Goal: Transaction & Acquisition: Book appointment/travel/reservation

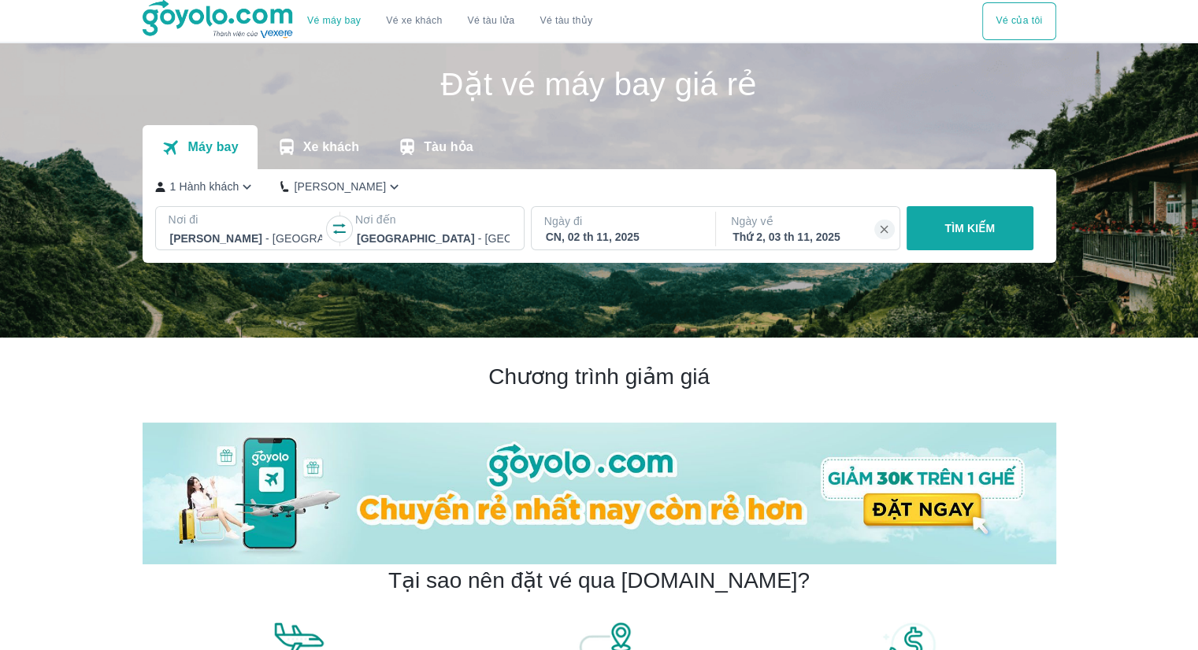
drag, startPoint x: 0, startPoint y: 0, endPoint x: 264, endPoint y: 241, distance: 357.3
click at [264, 241] on div at bounding box center [246, 238] width 153 height 19
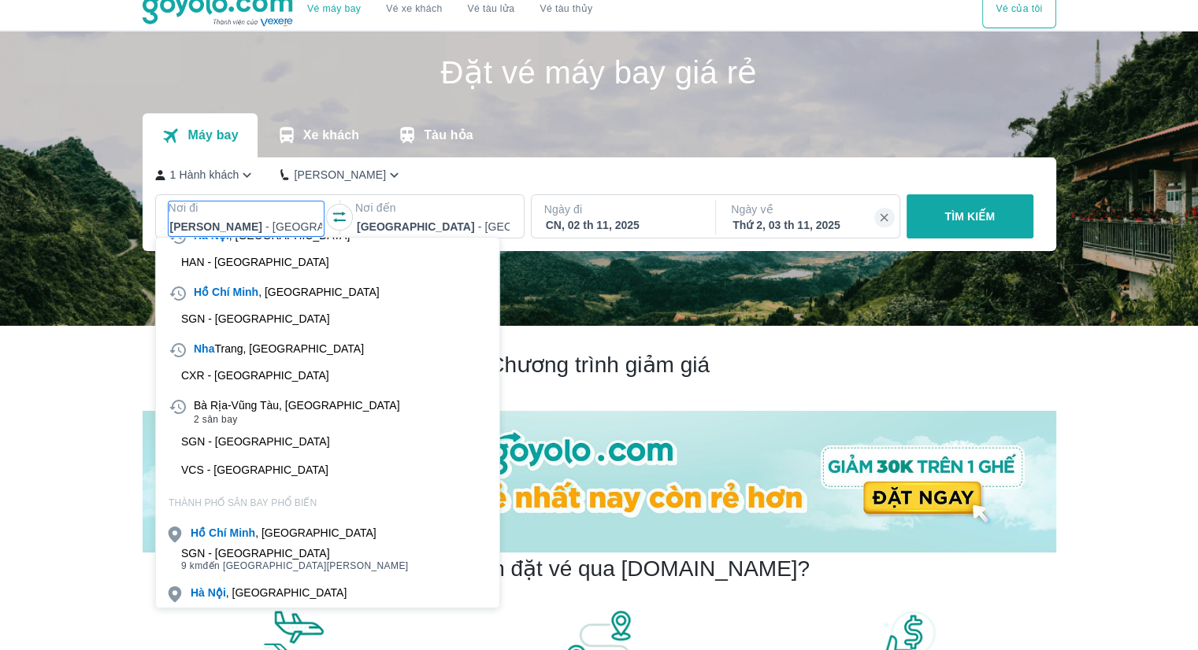
scroll to position [79, 0]
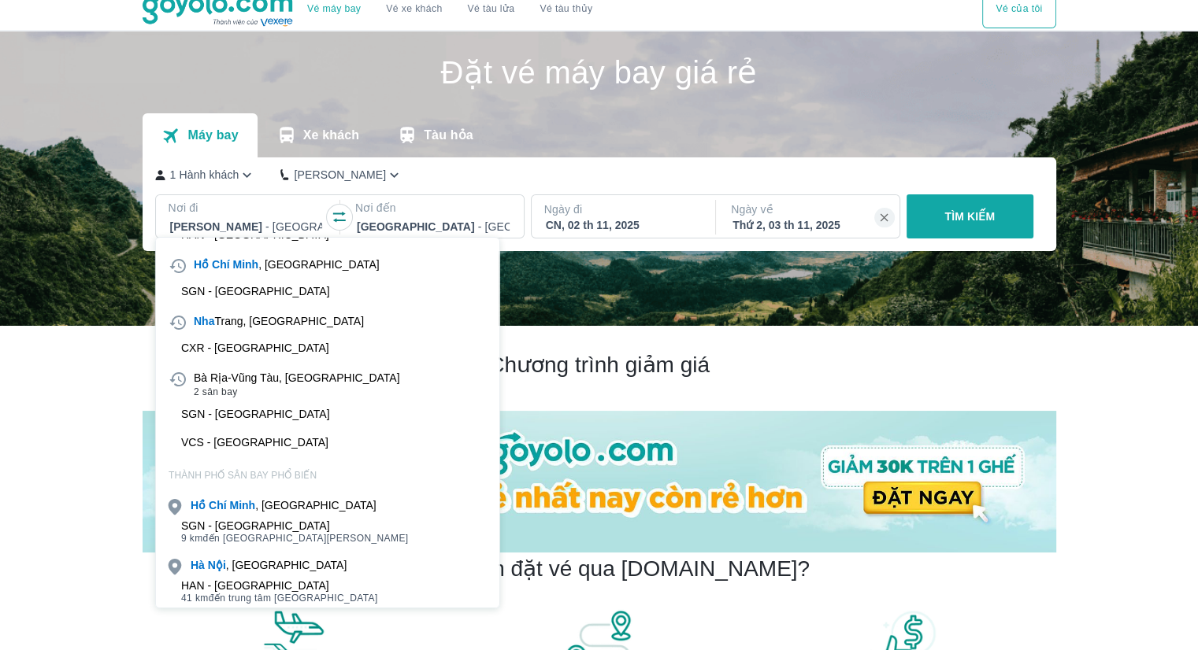
click at [253, 343] on div "CXR - [GEOGRAPHIC_DATA]" at bounding box center [255, 348] width 148 height 13
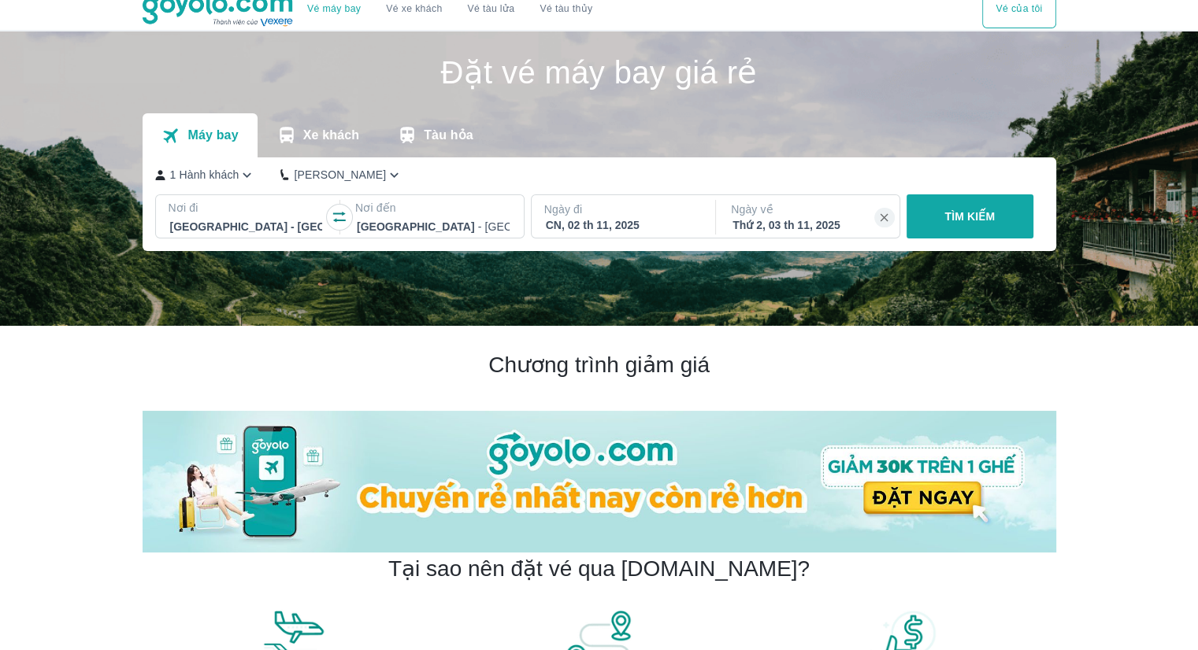
click at [402, 231] on div at bounding box center [433, 226] width 153 height 19
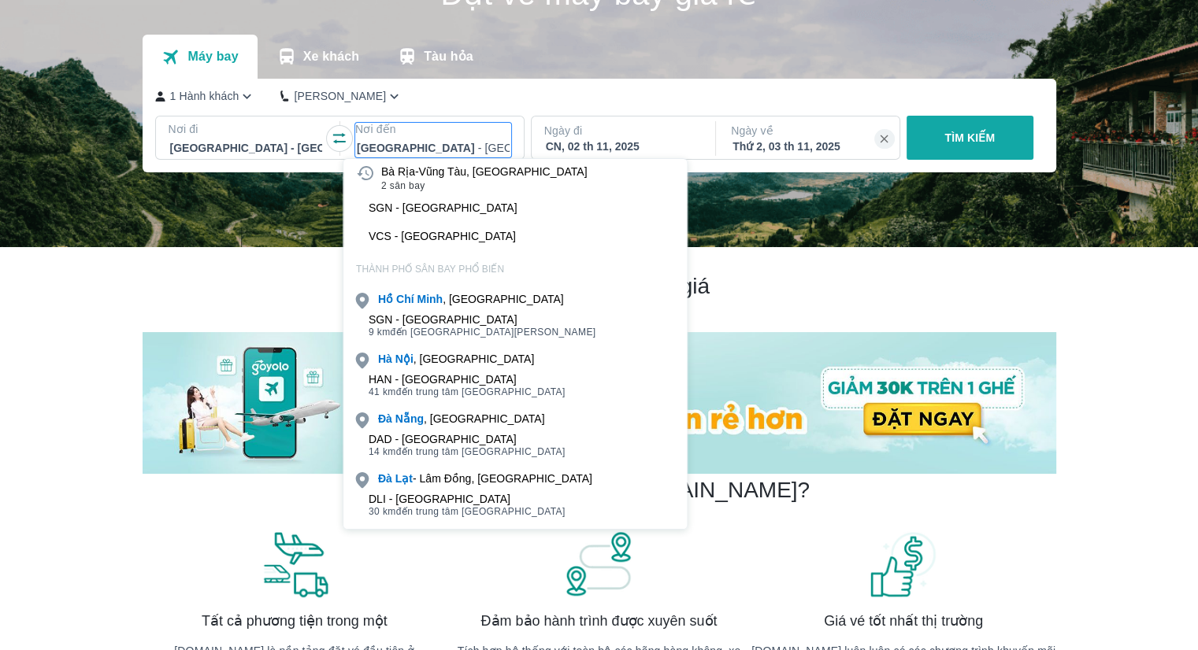
scroll to position [0, 0]
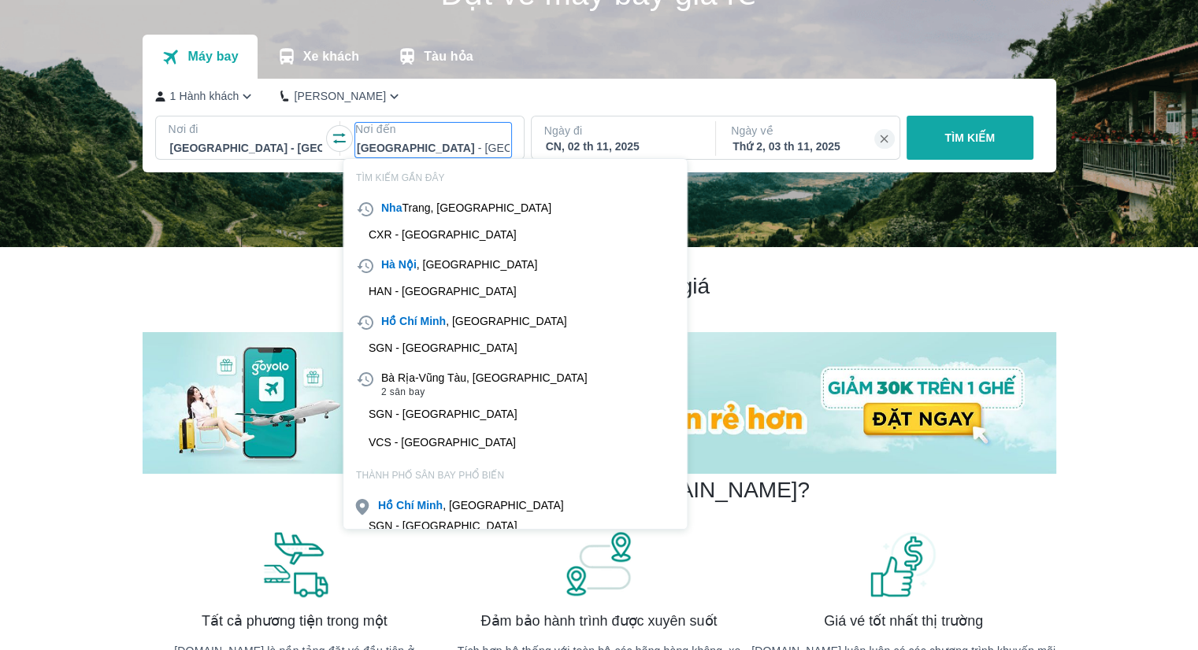
click at [261, 150] on div at bounding box center [246, 148] width 153 height 19
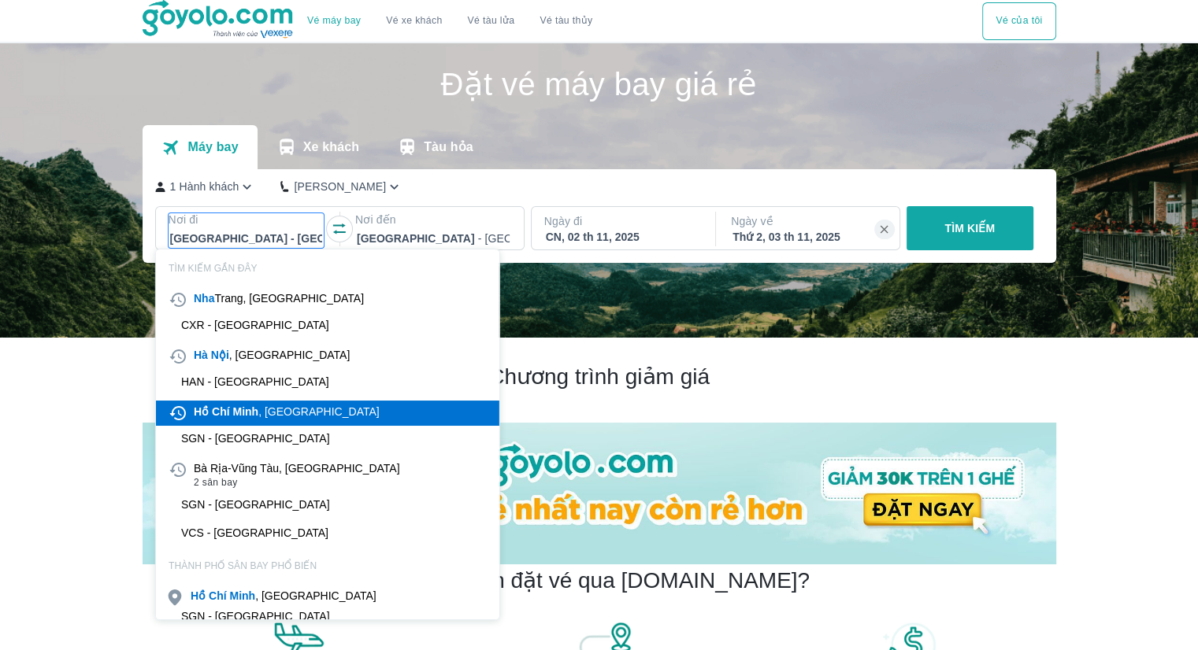
click at [232, 406] on b "Minh" at bounding box center [245, 412] width 26 height 13
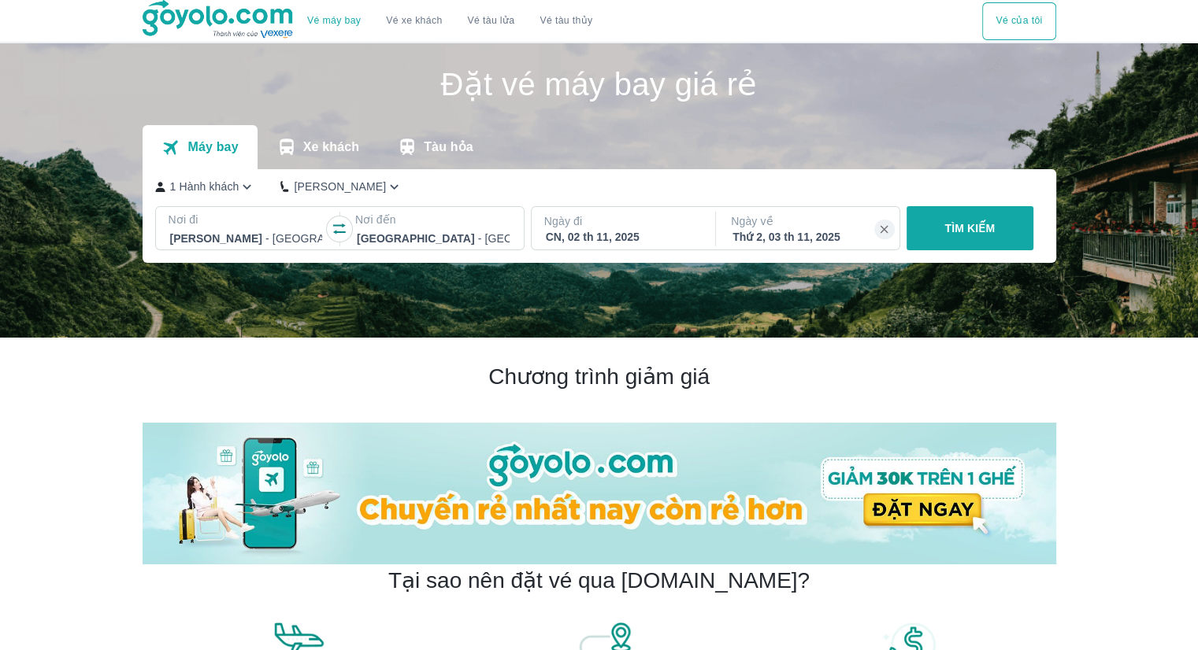
click at [400, 233] on div at bounding box center [433, 238] width 153 height 19
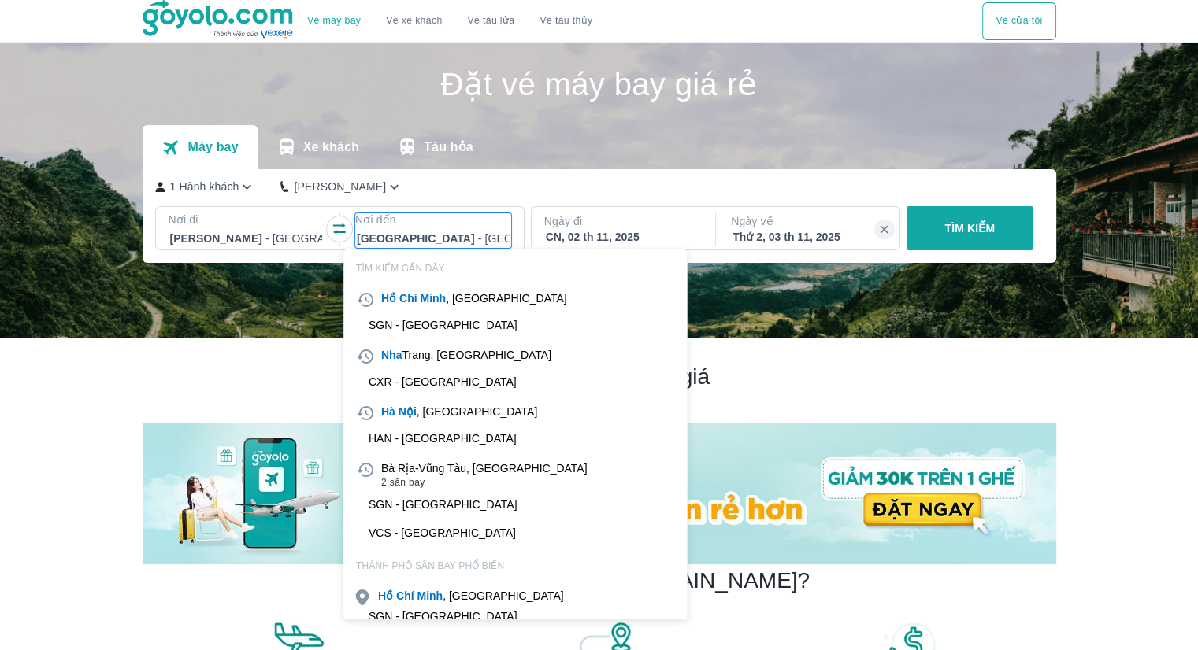
scroll to position [91, 0]
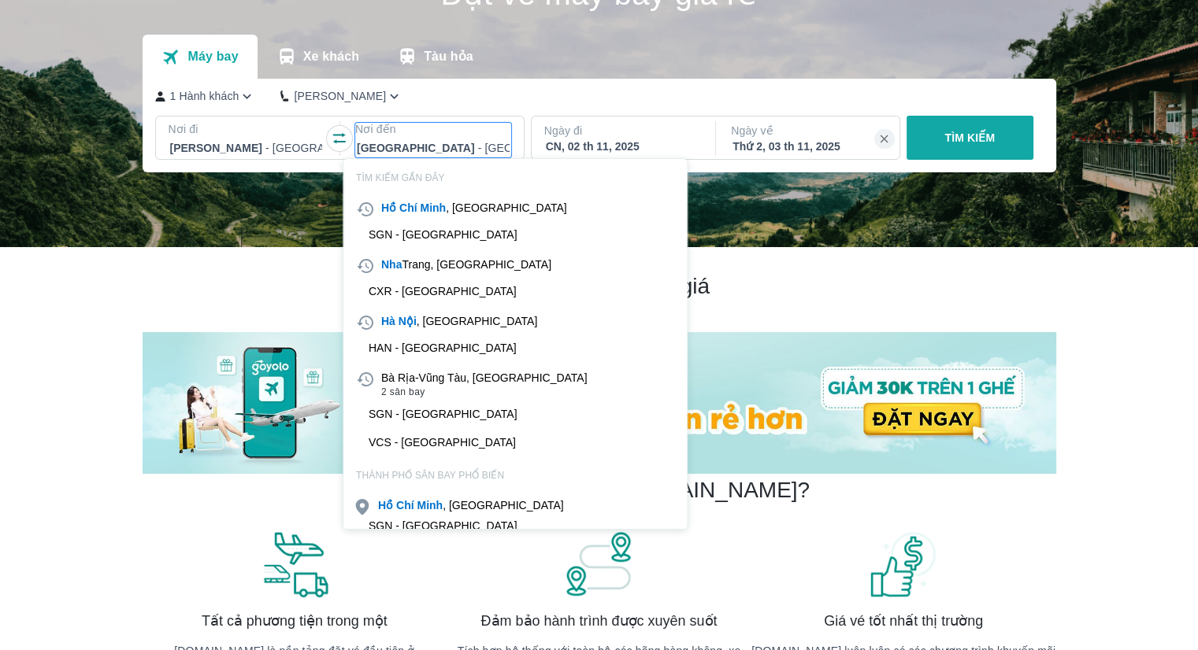
click at [583, 132] on p "Ngày đi" at bounding box center [622, 131] width 156 height 16
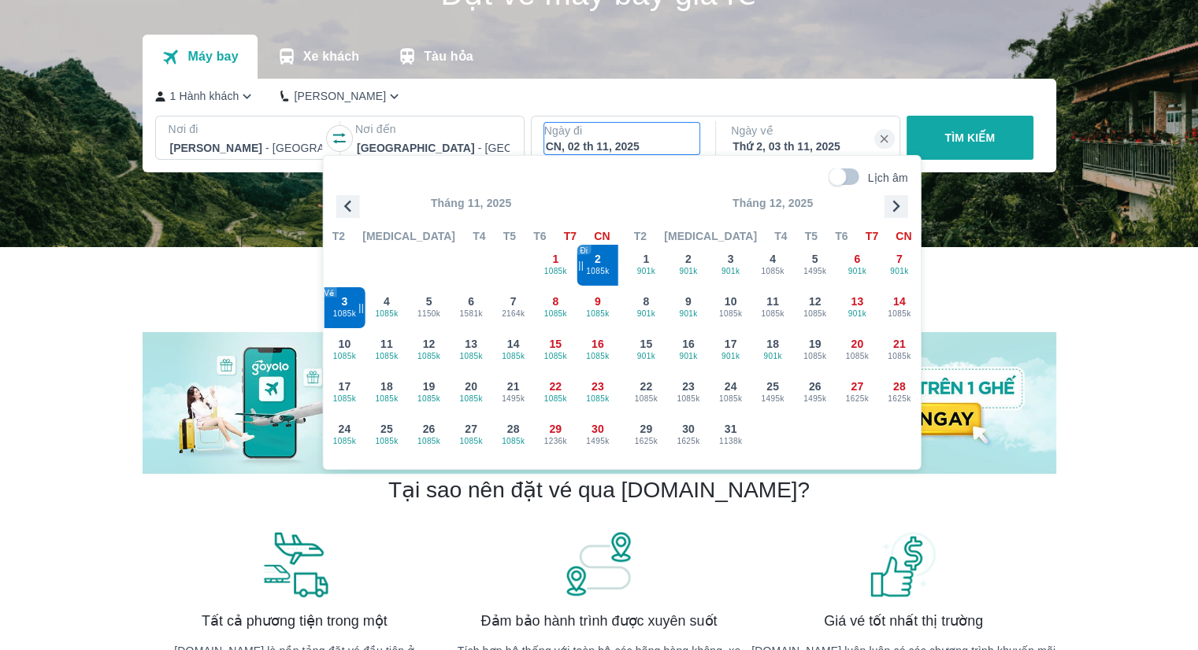
click at [980, 136] on p "TÌM KIẾM" at bounding box center [969, 138] width 50 height 16
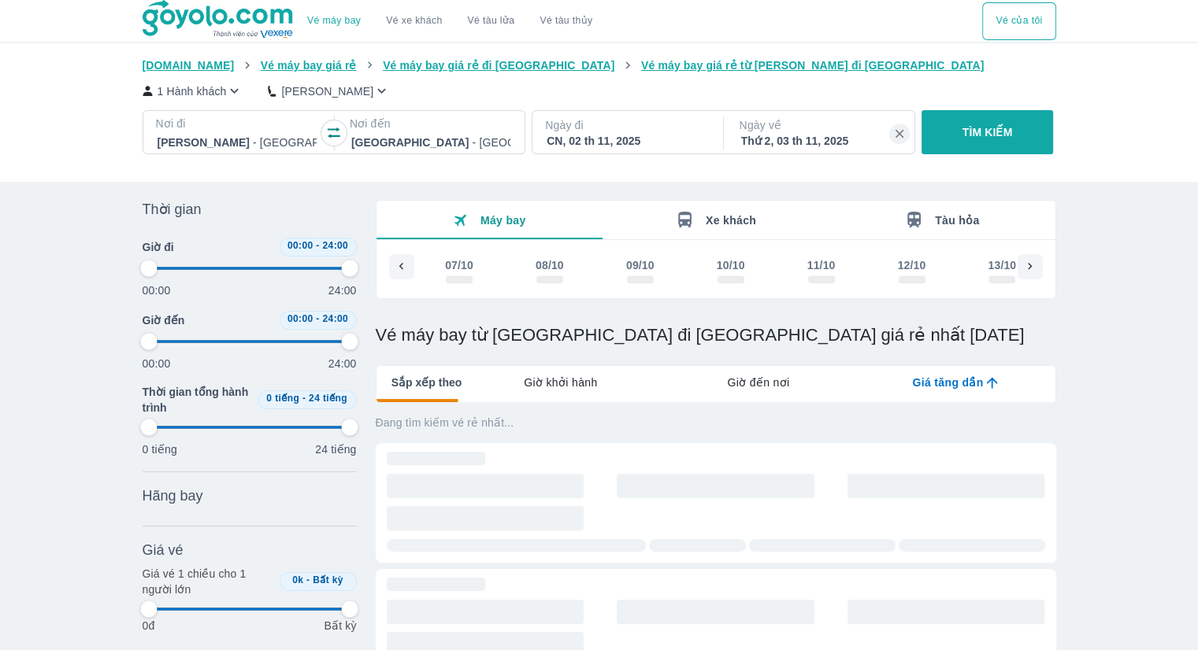
scroll to position [0, 1994]
type input "97.9166666666667"
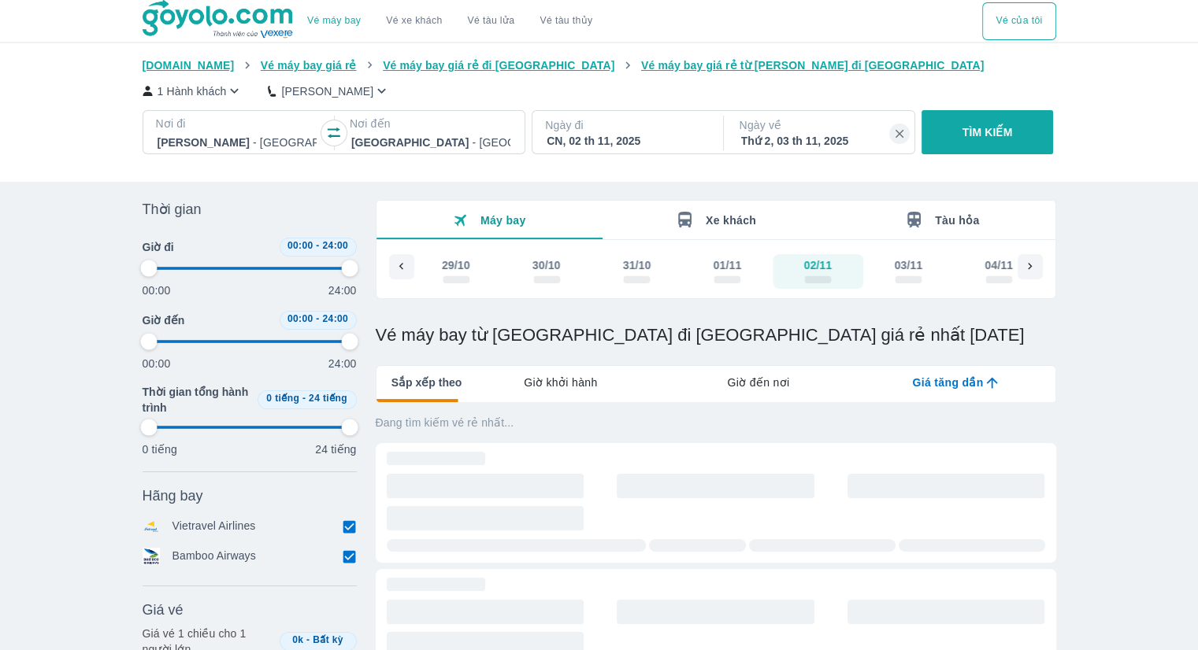
type input "97.9166666666667"
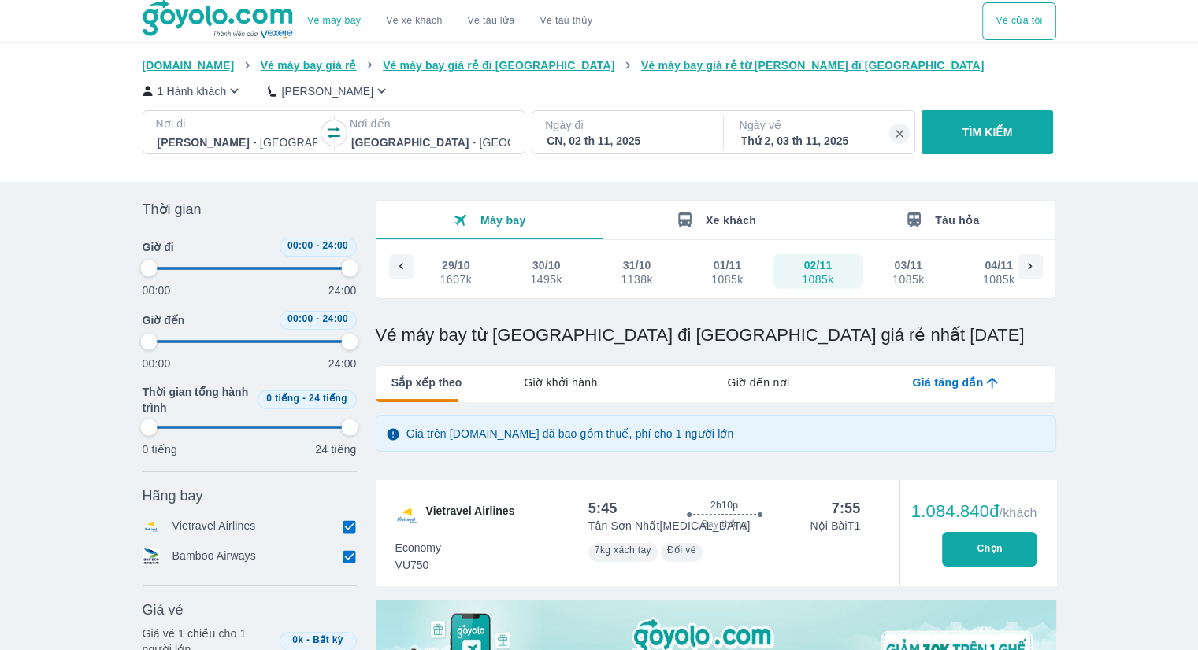
type input "97.9166666666667"
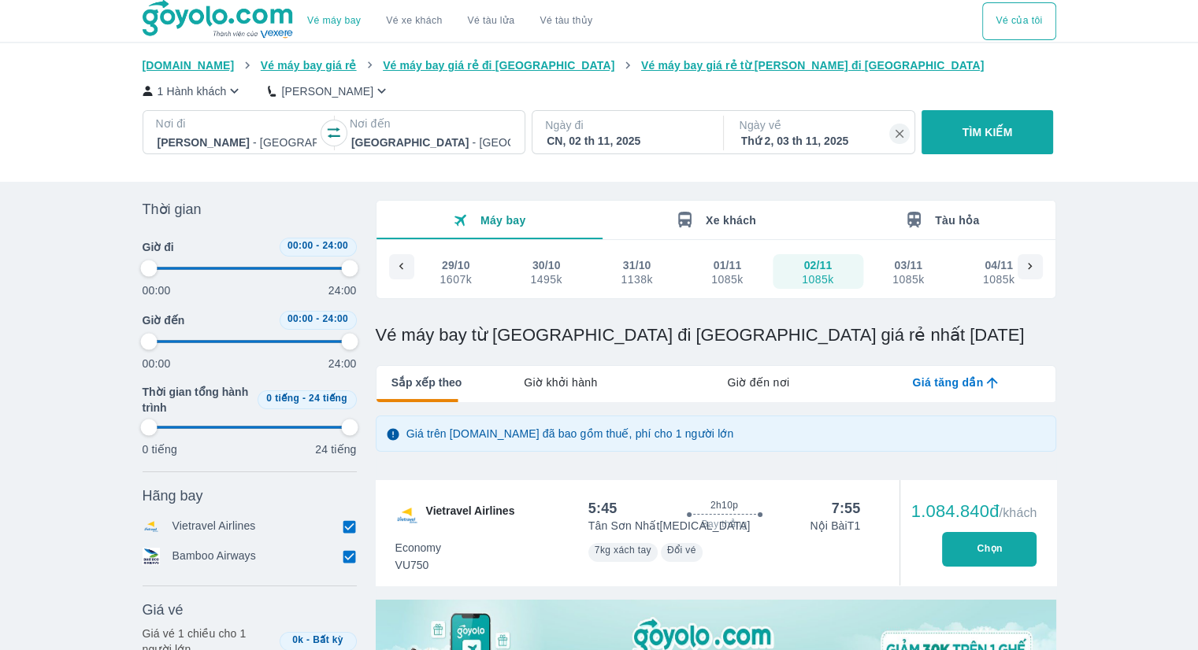
type input "97.9166666666667"
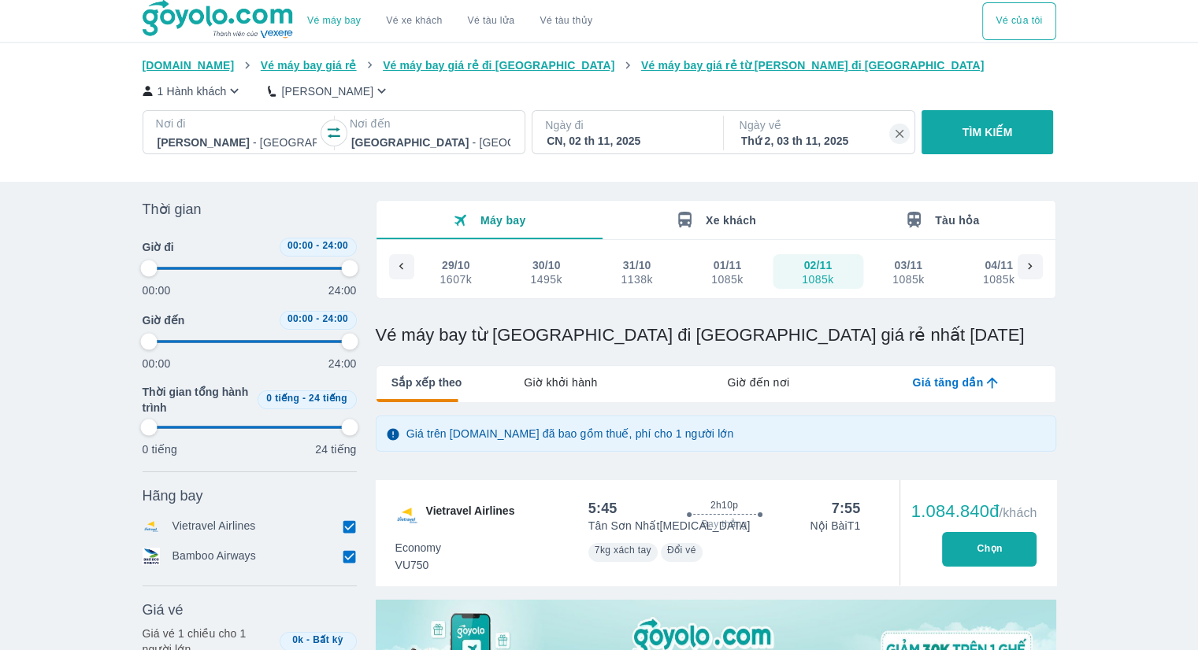
type input "97.9166666666667"
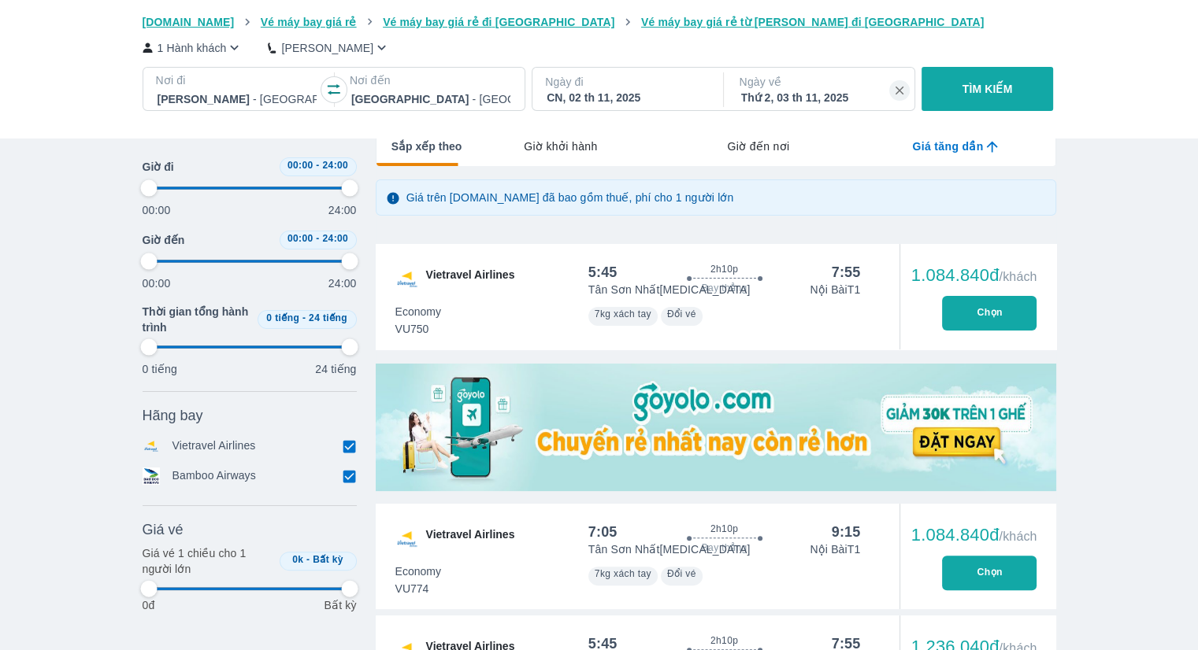
scroll to position [315, 0]
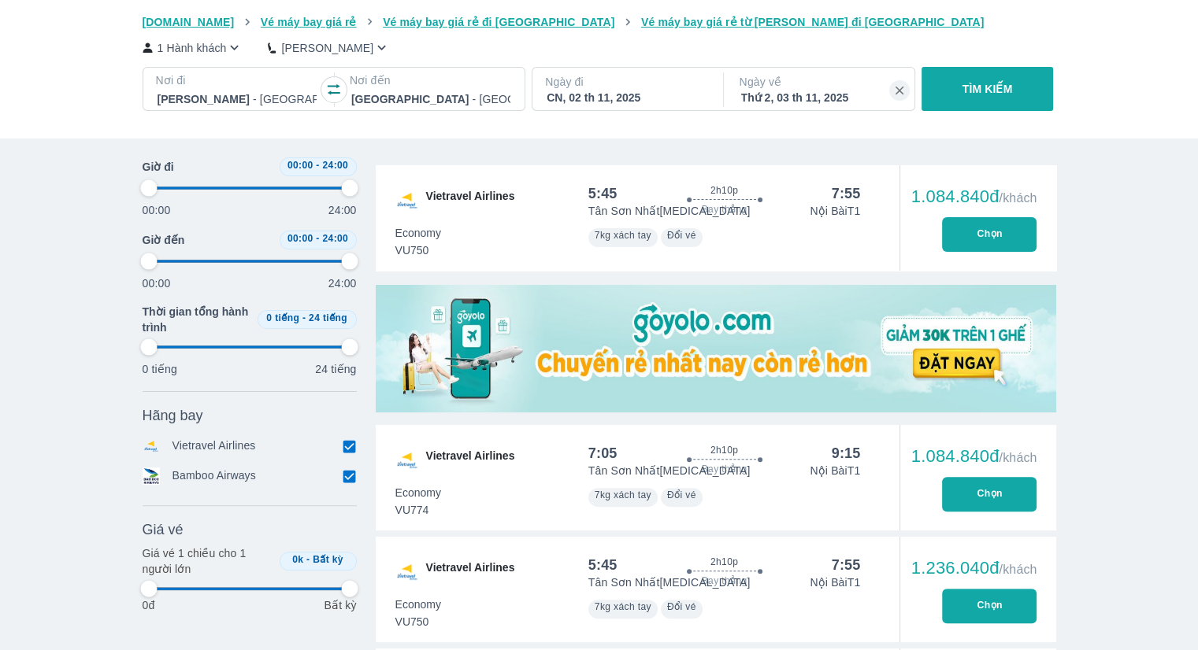
type input "97.9166666666667"
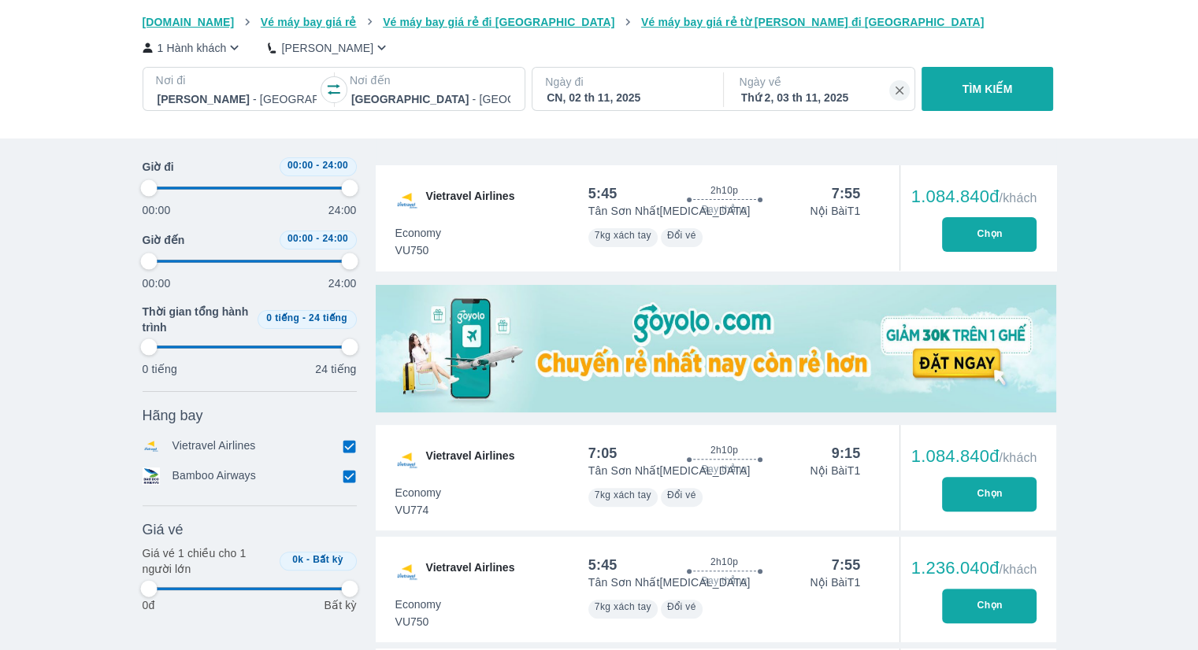
type input "97.9166666666667"
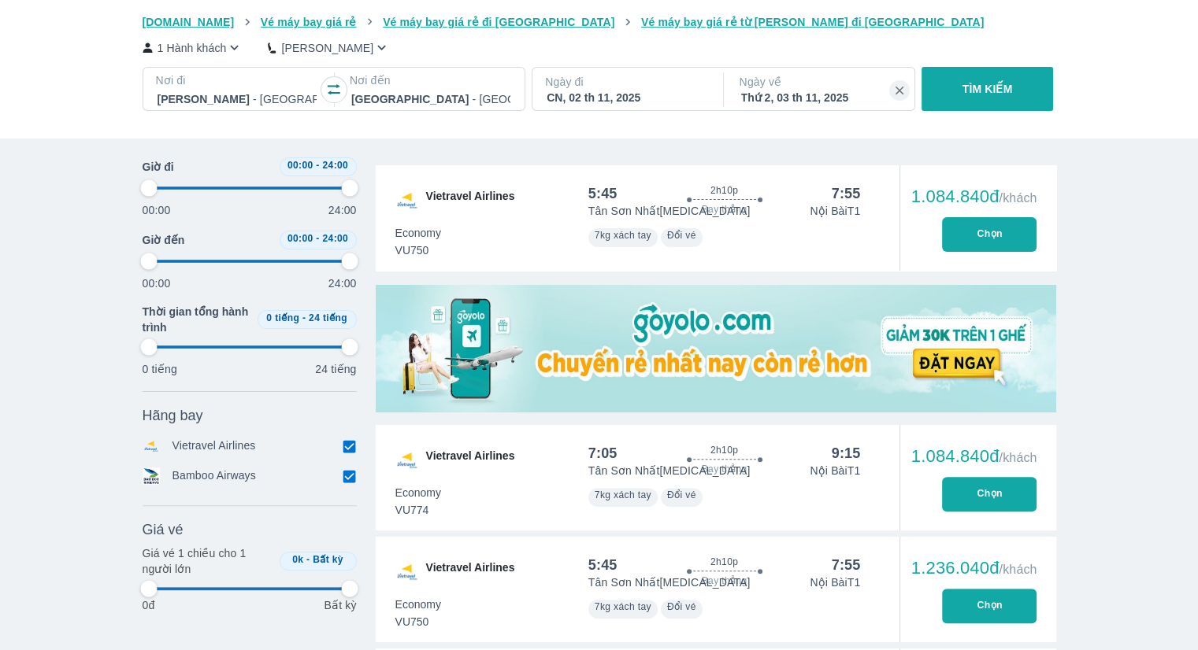
type input "97.9166666666667"
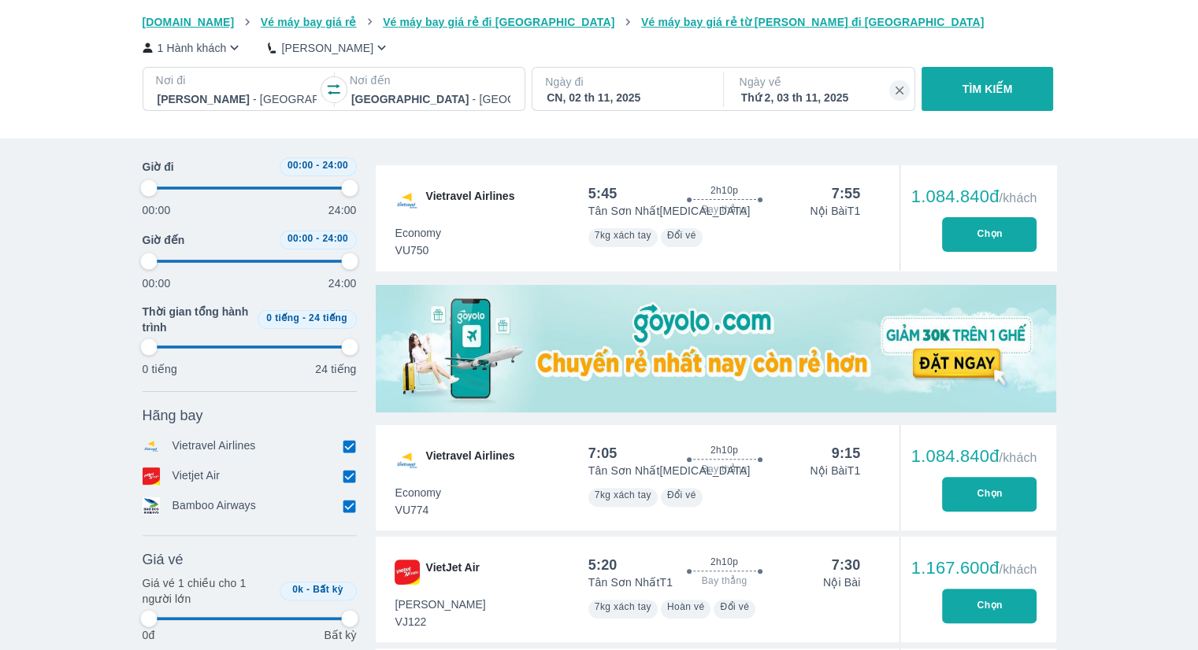
type input "97.9166666666667"
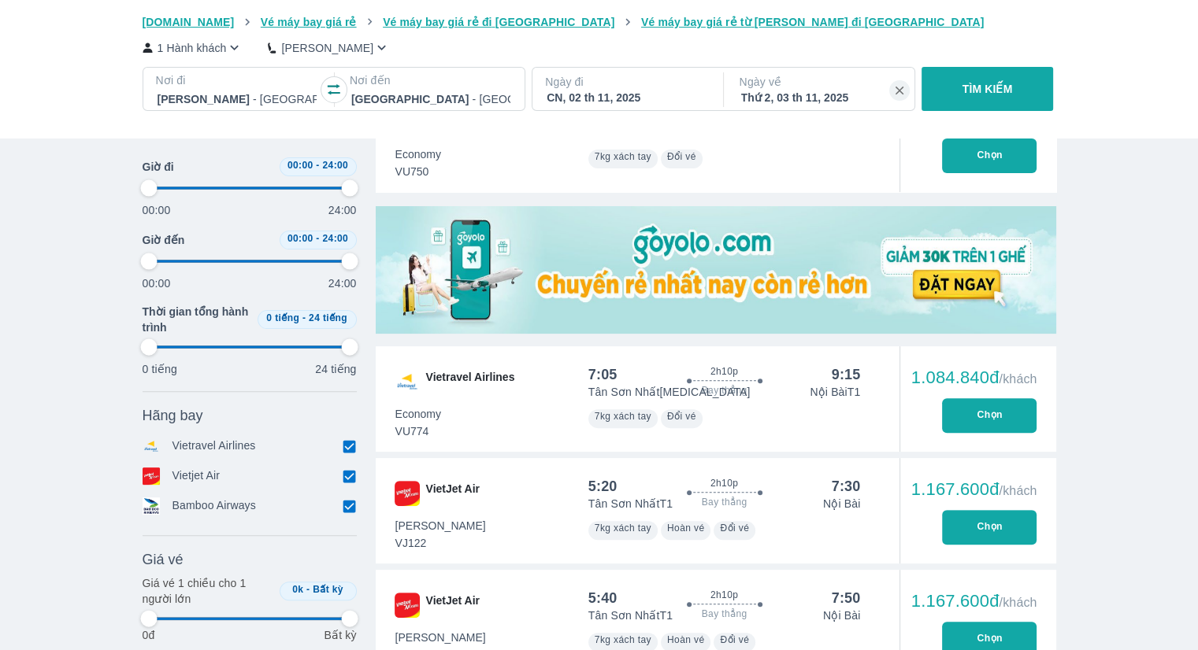
type input "97.9166666666667"
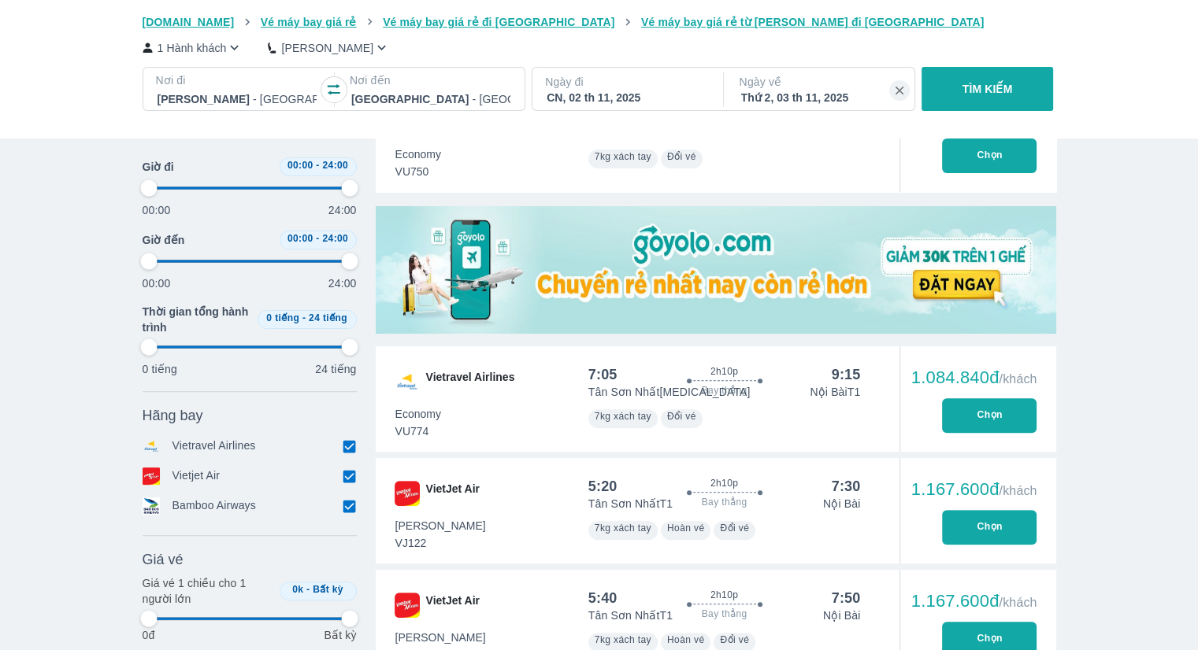
type input "97.9166666666667"
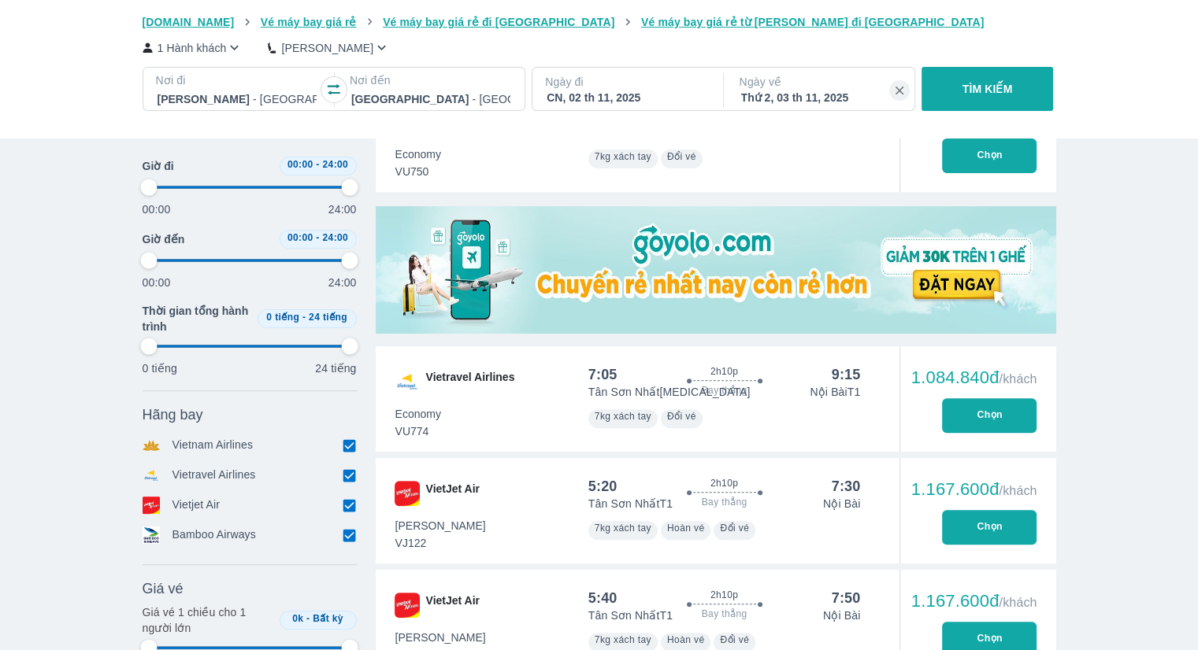
type input "97.9166666666667"
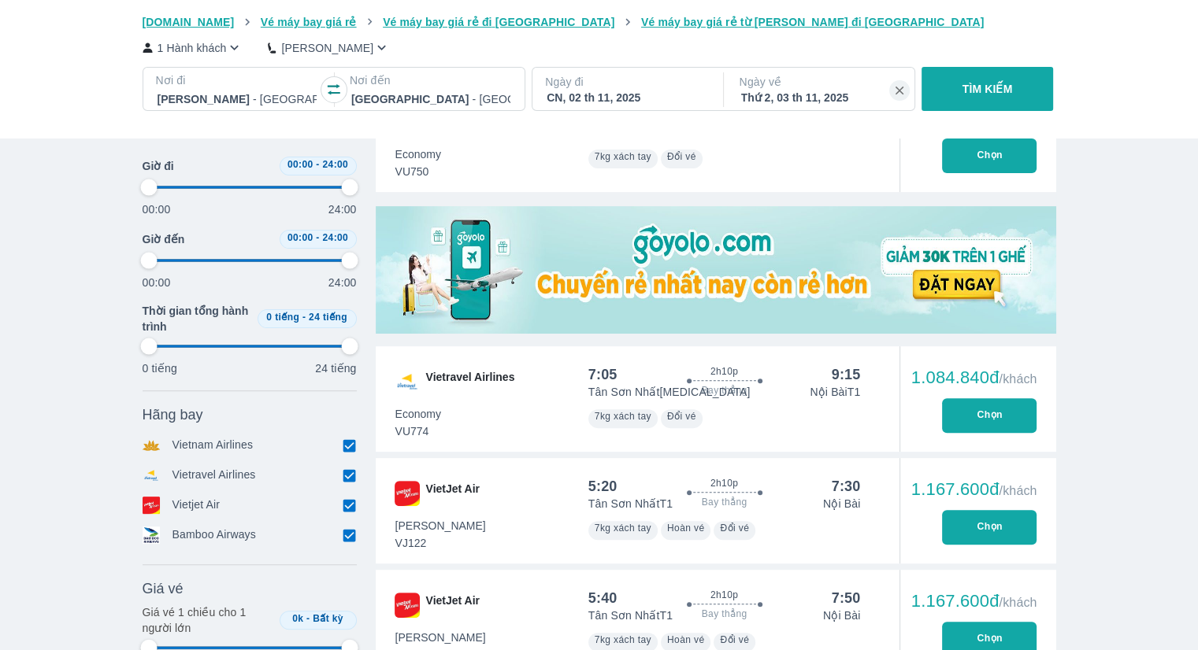
type input "97.9166666666667"
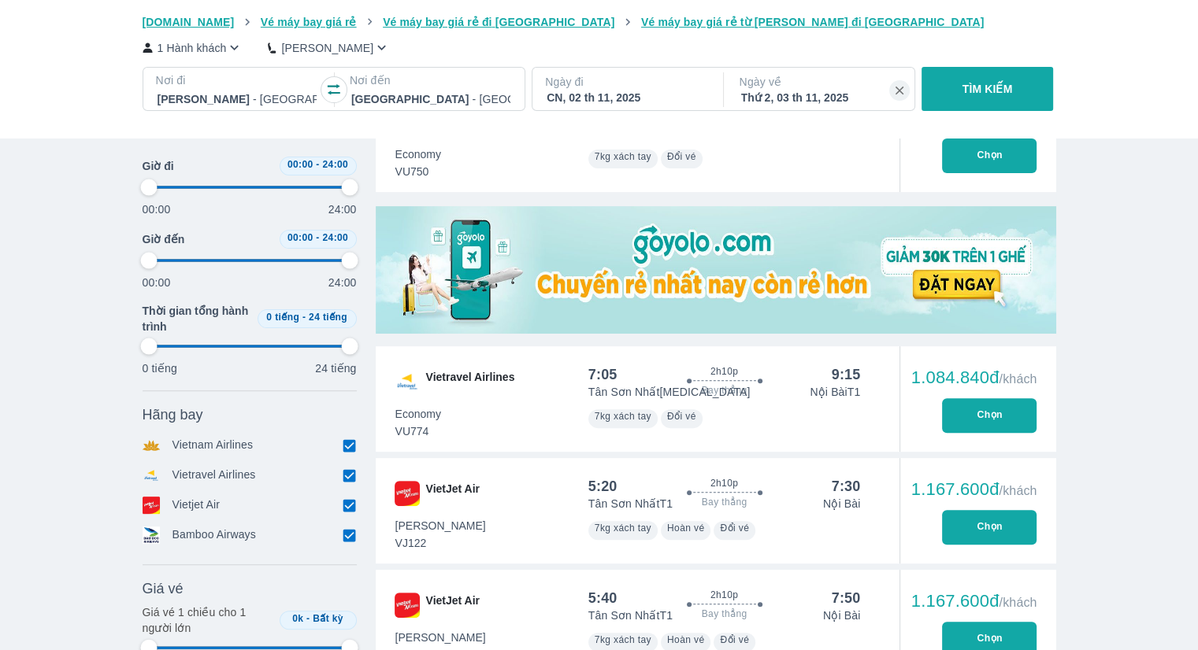
type input "97.9166666666667"
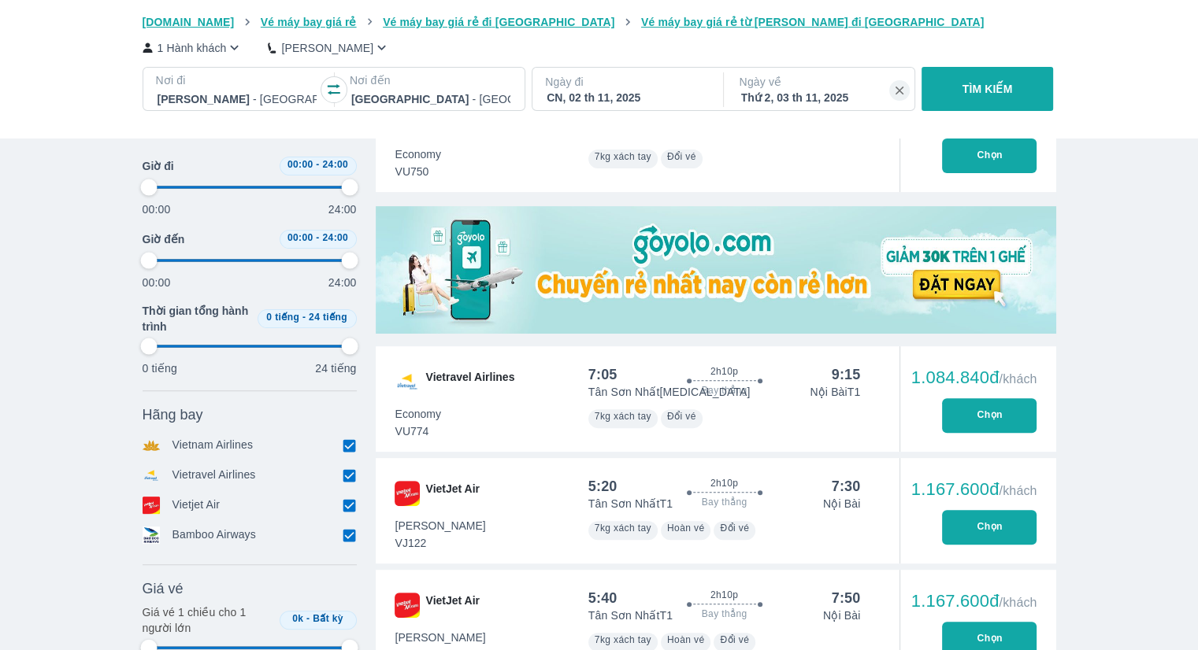
type input "97.9166666666667"
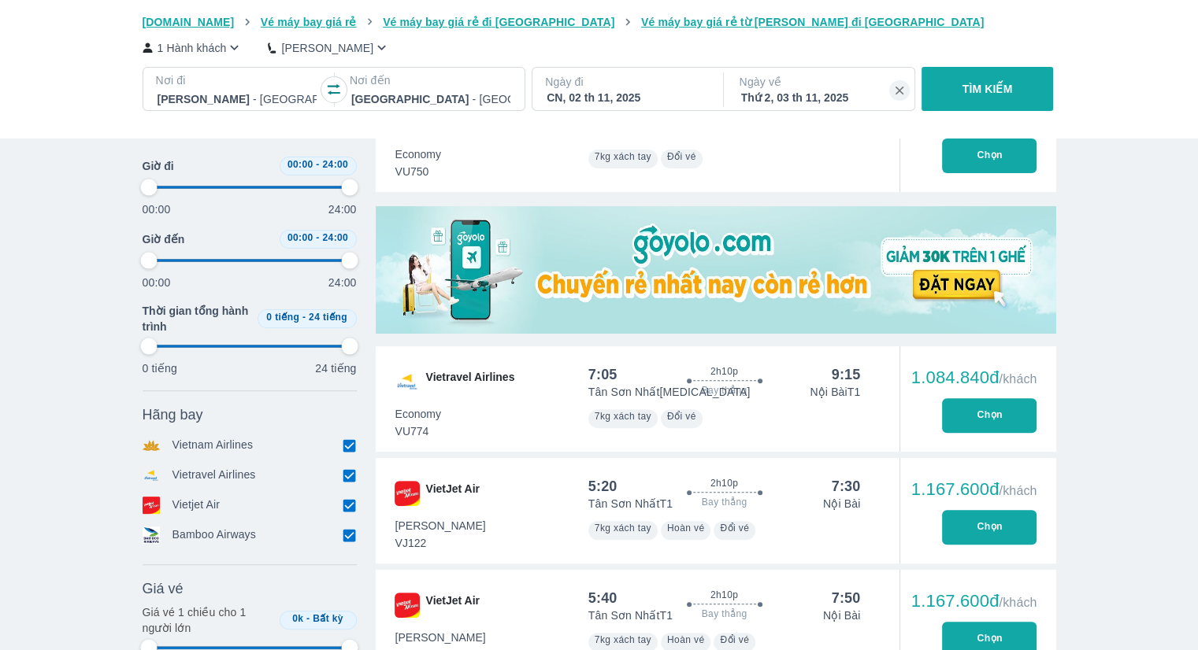
type input "97.9166666666667"
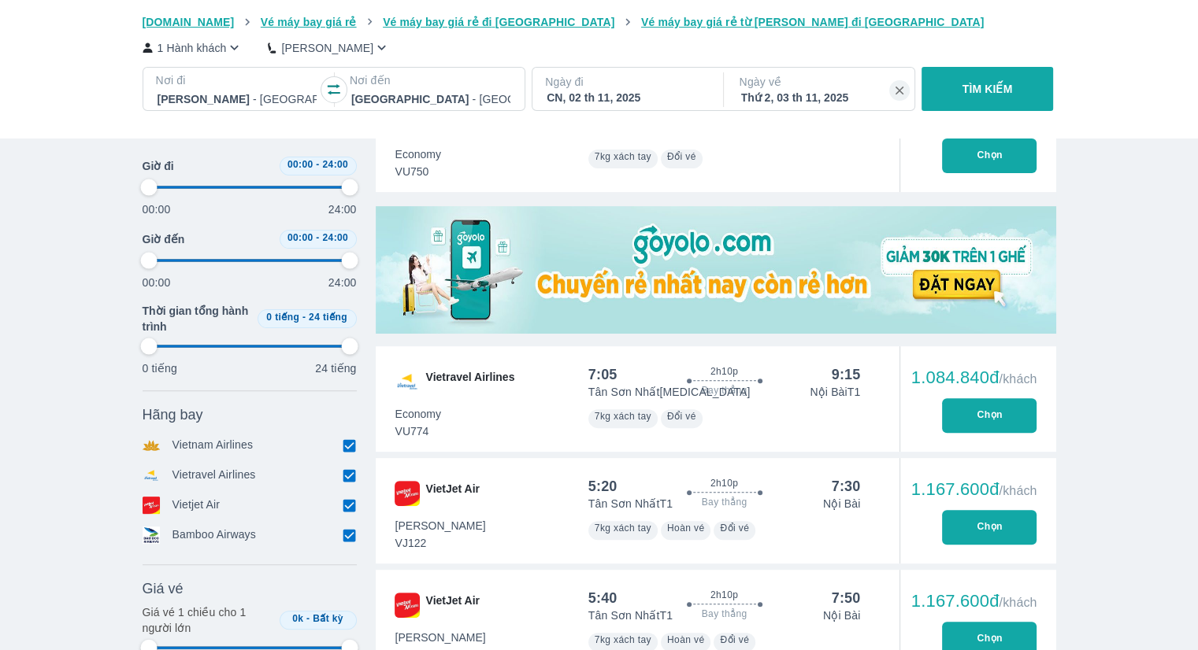
type input "97.9166666666667"
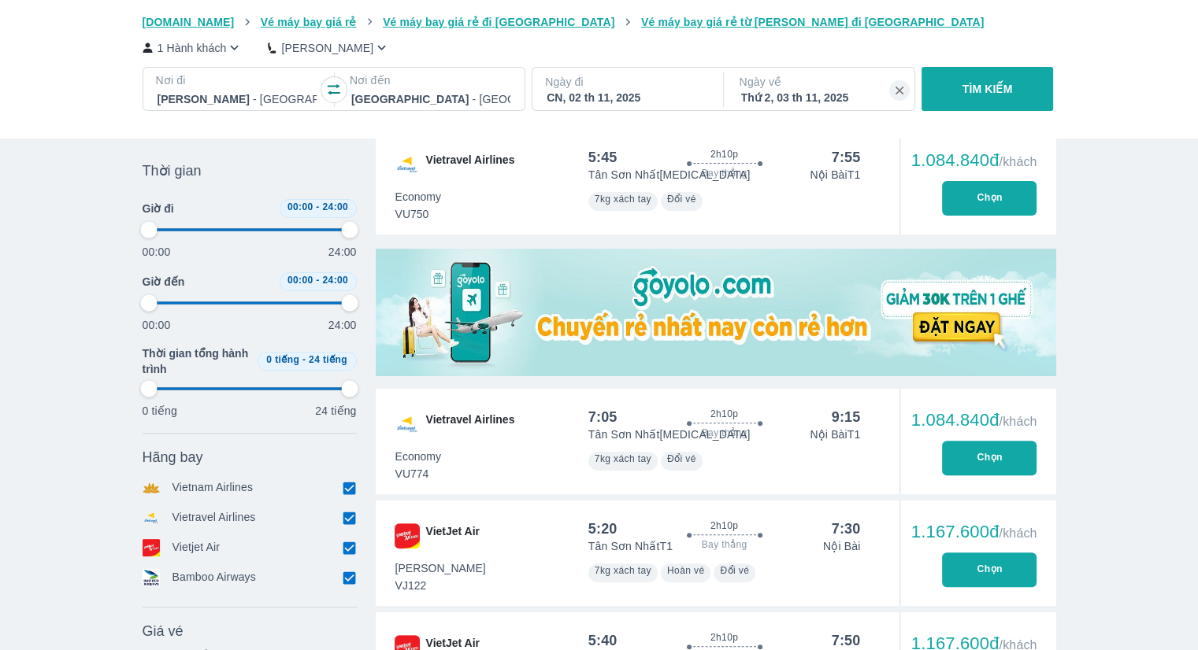
type input "97.9166666666667"
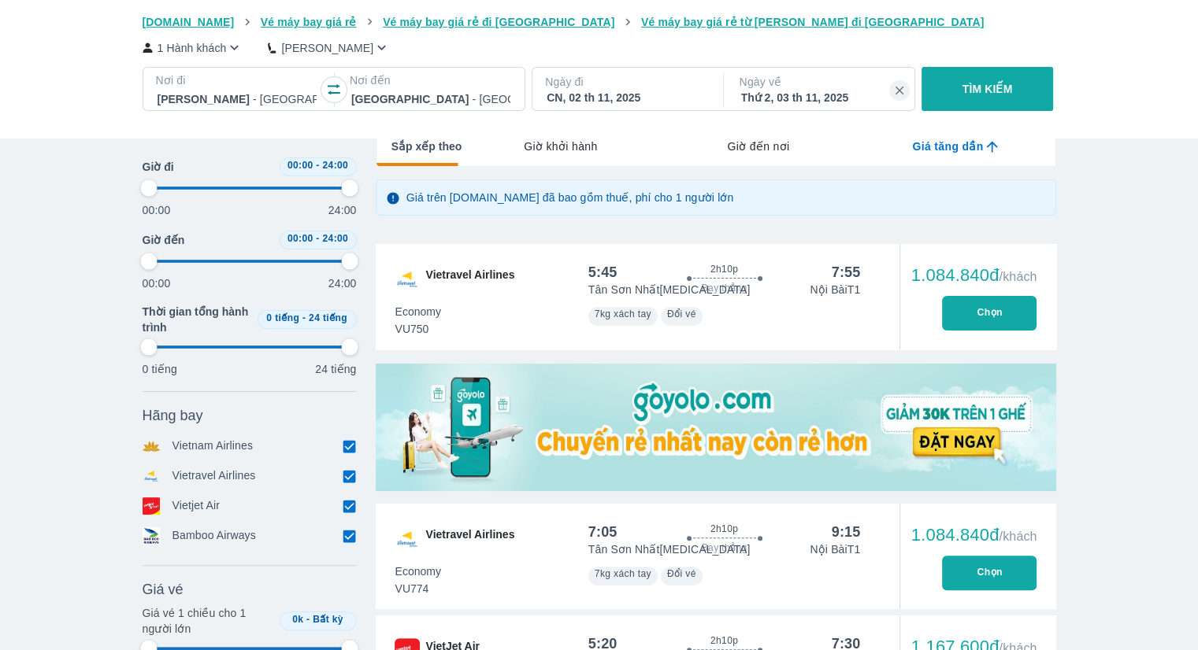
type input "97.9166666666667"
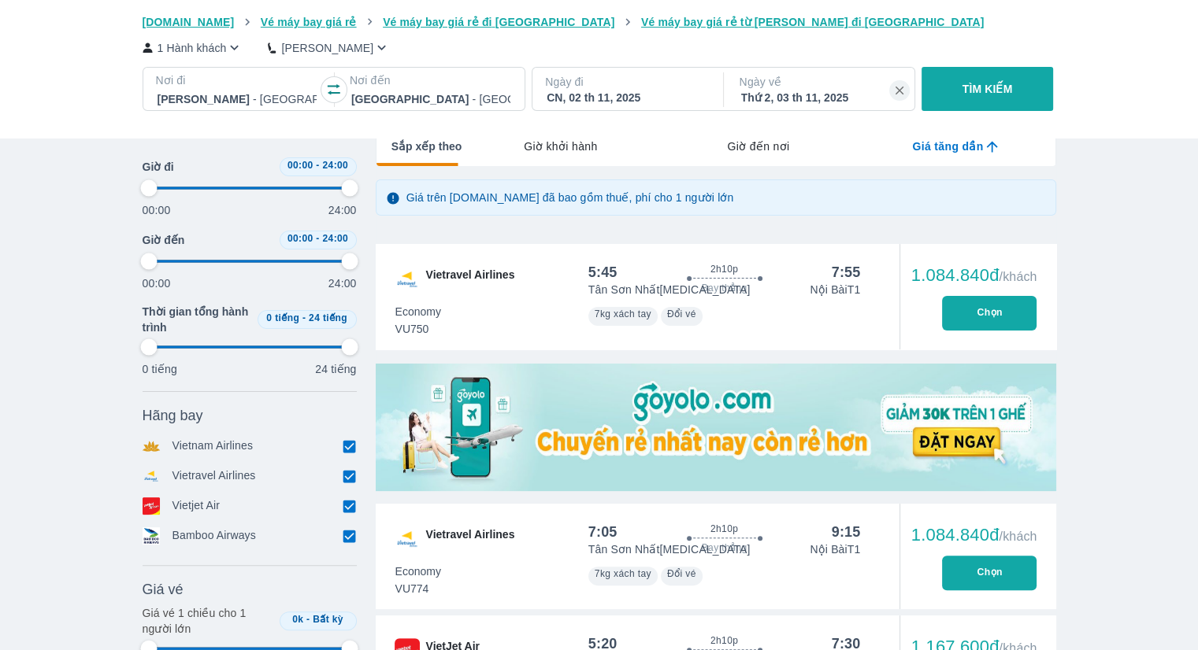
type input "97.9166666666667"
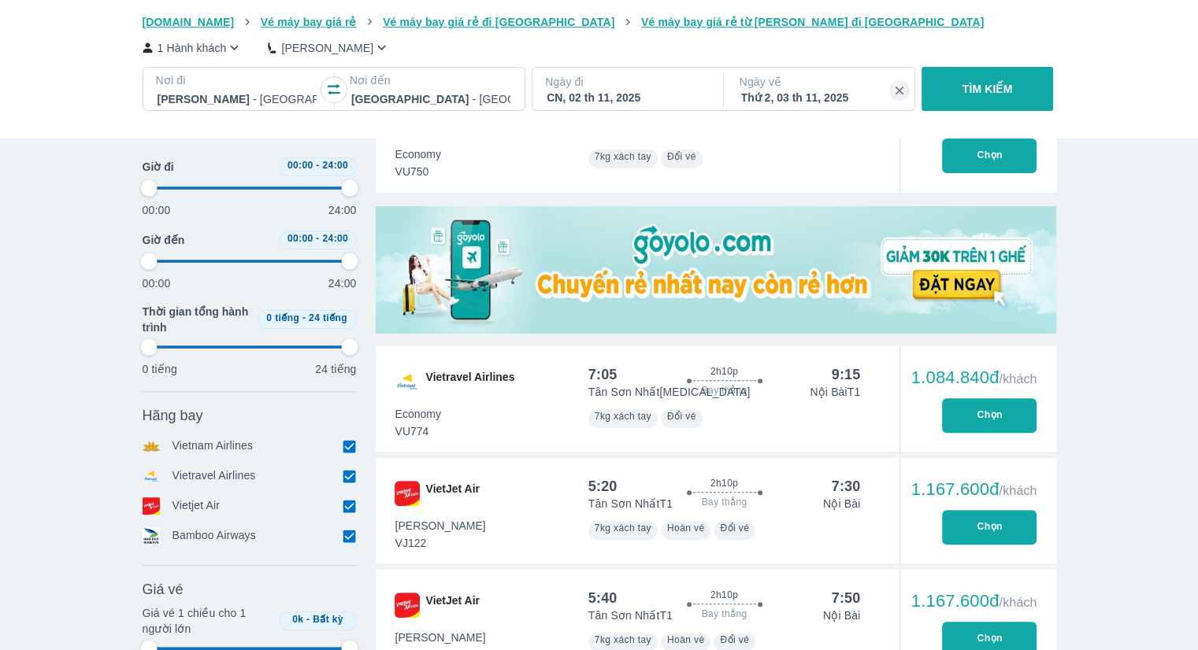
type input "97.9166666666667"
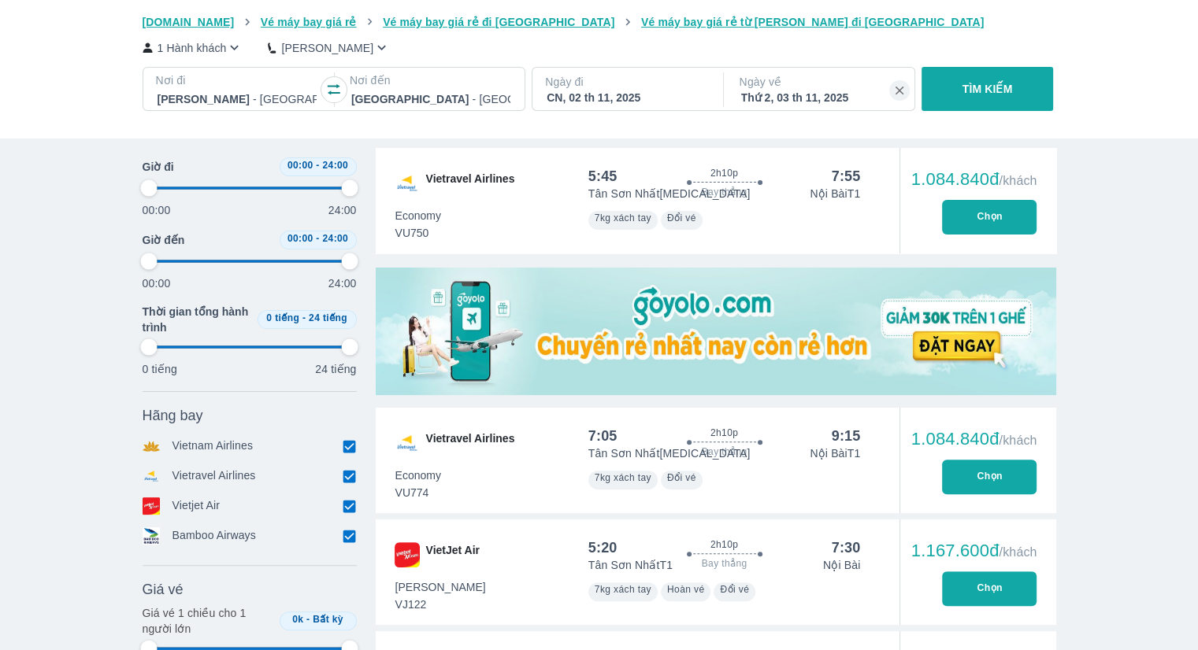
type input "97.9166666666667"
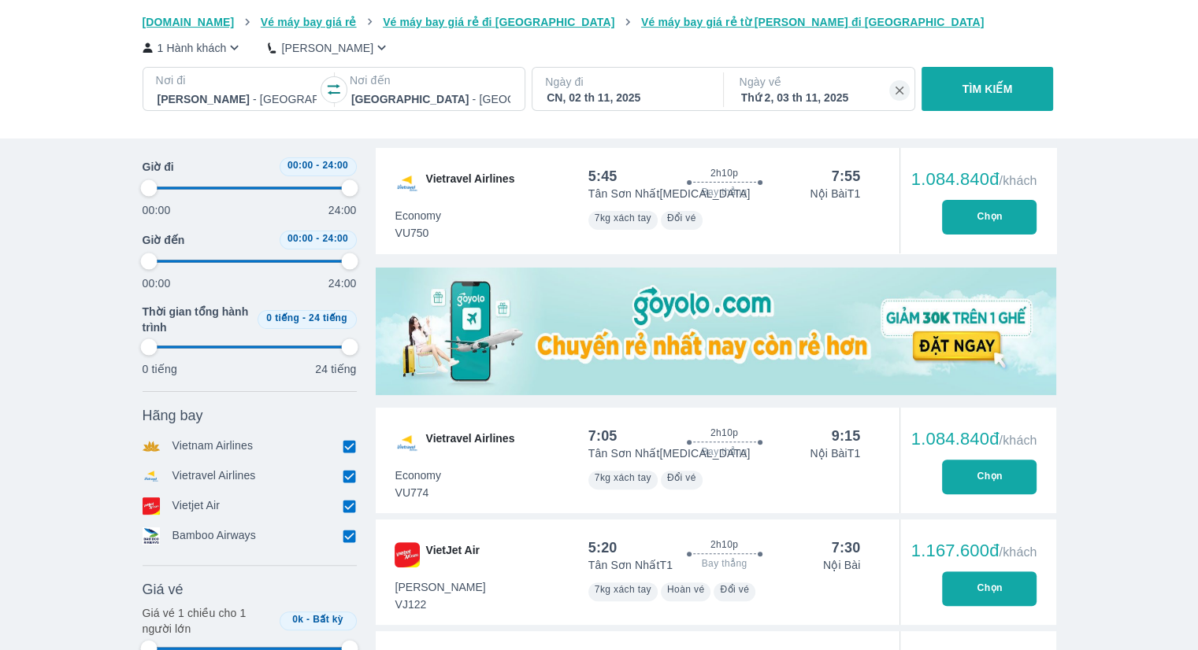
type input "97.9166666666667"
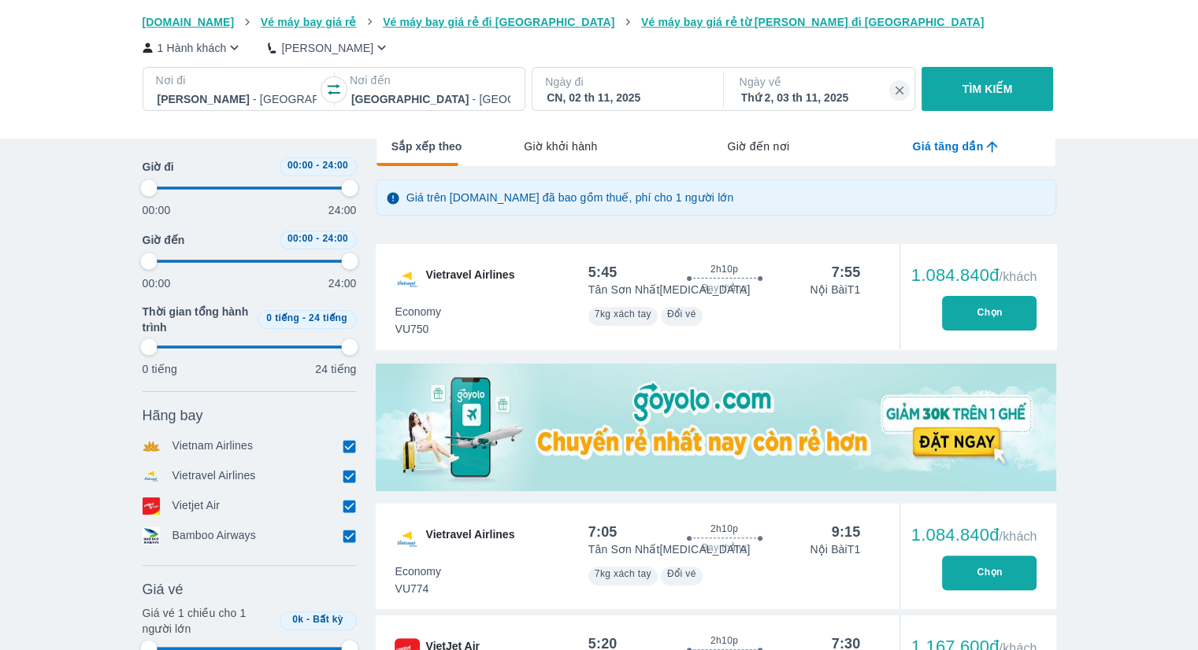
click at [973, 313] on button "Chọn" at bounding box center [989, 313] width 94 height 35
type input "97.9166666666667"
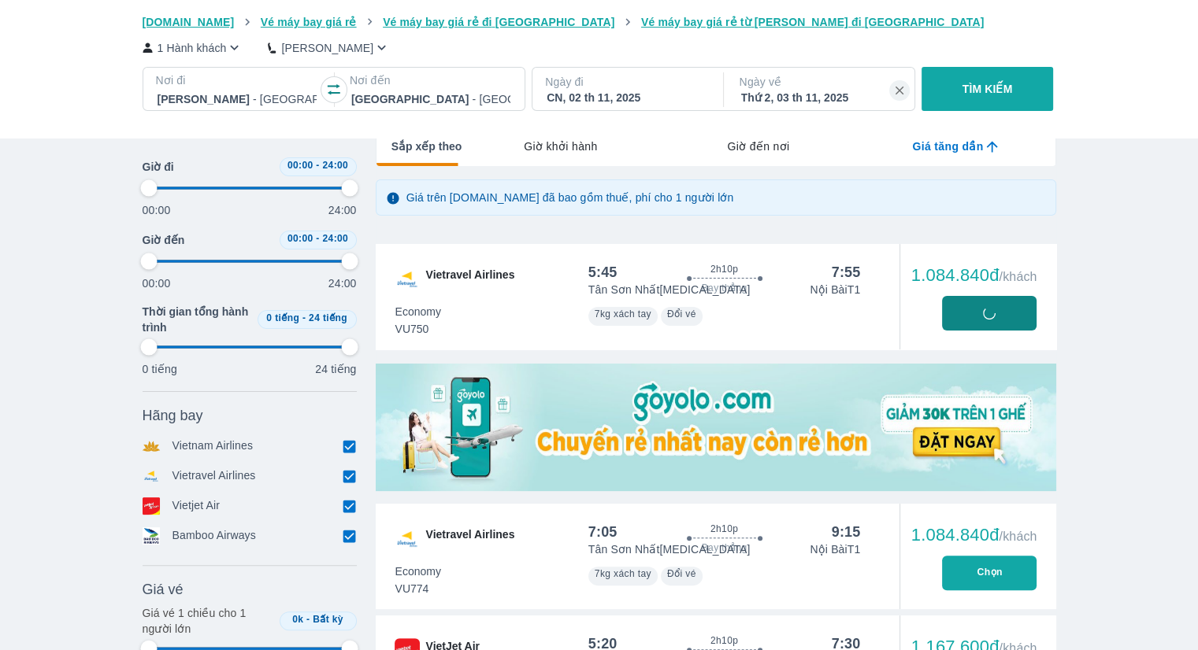
type input "97.9166666666667"
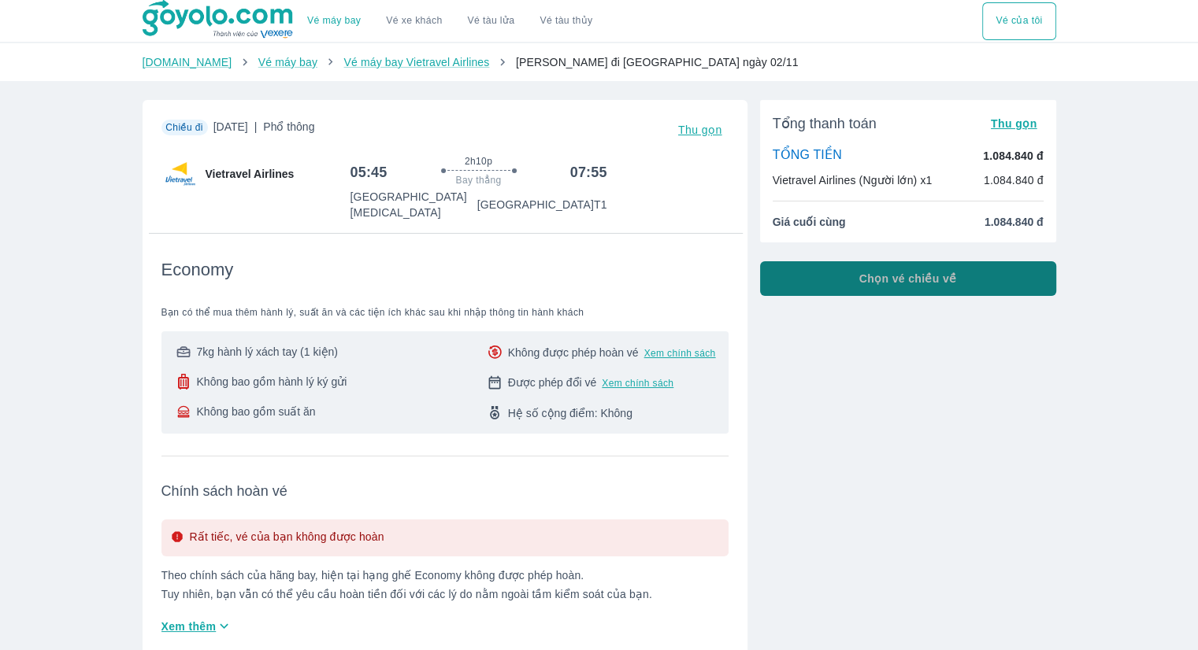
click at [872, 285] on span "Chọn vé chiều về" at bounding box center [908, 279] width 98 height 16
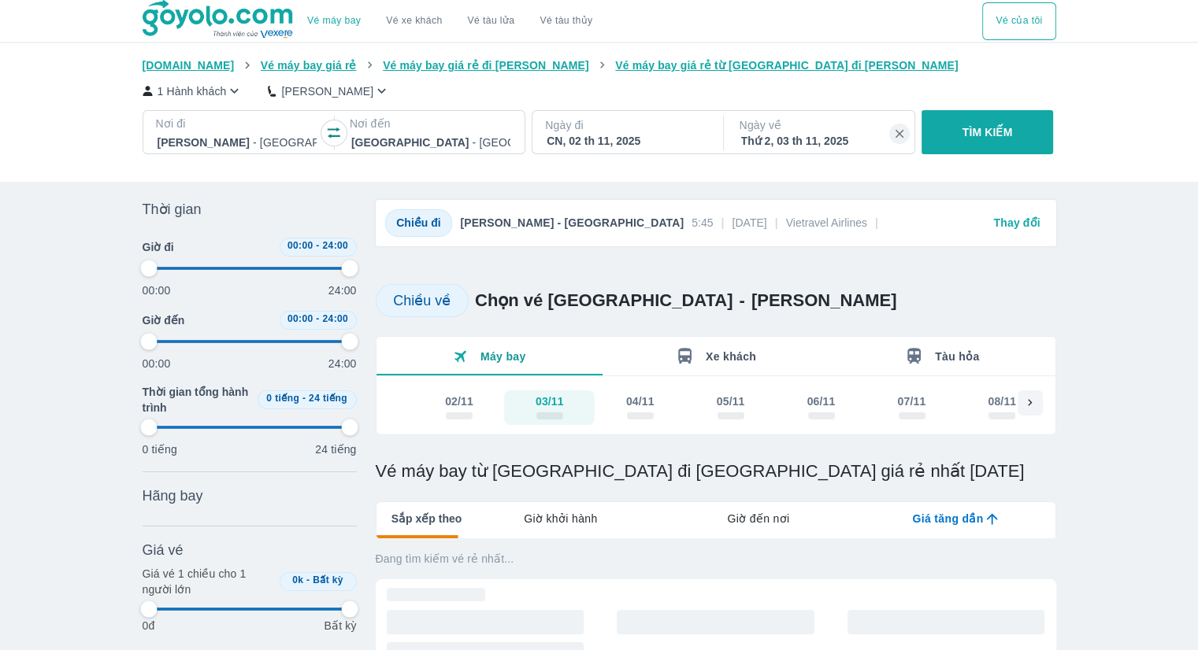
type input "97.9166666666667"
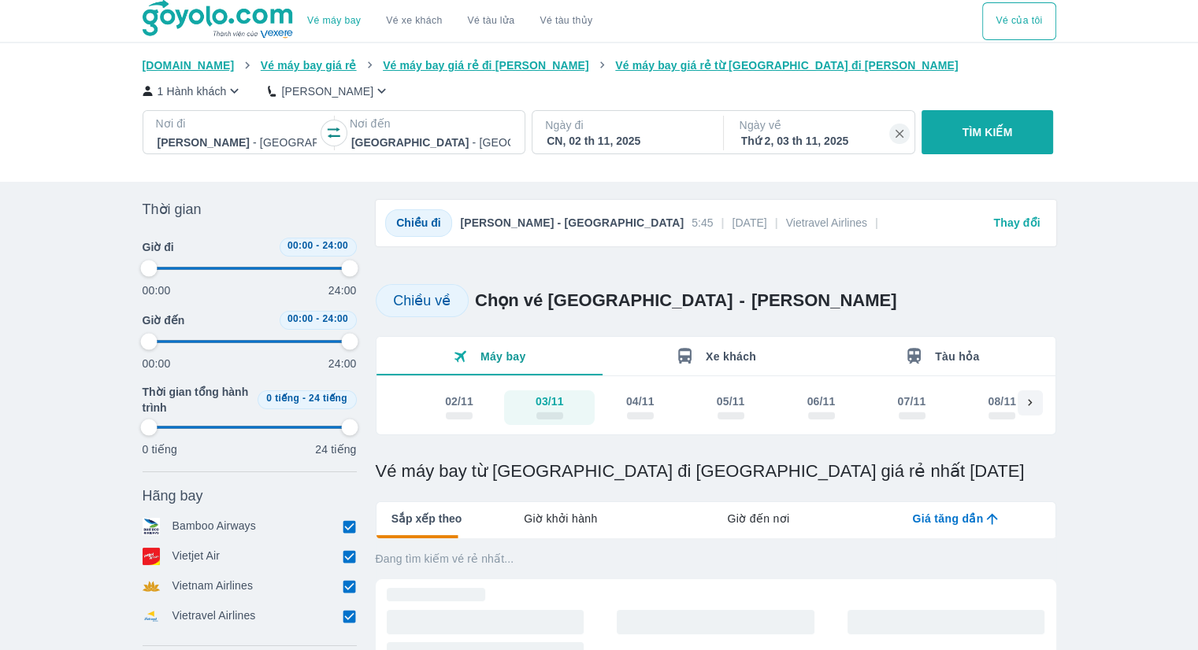
type input "97.9166666666667"
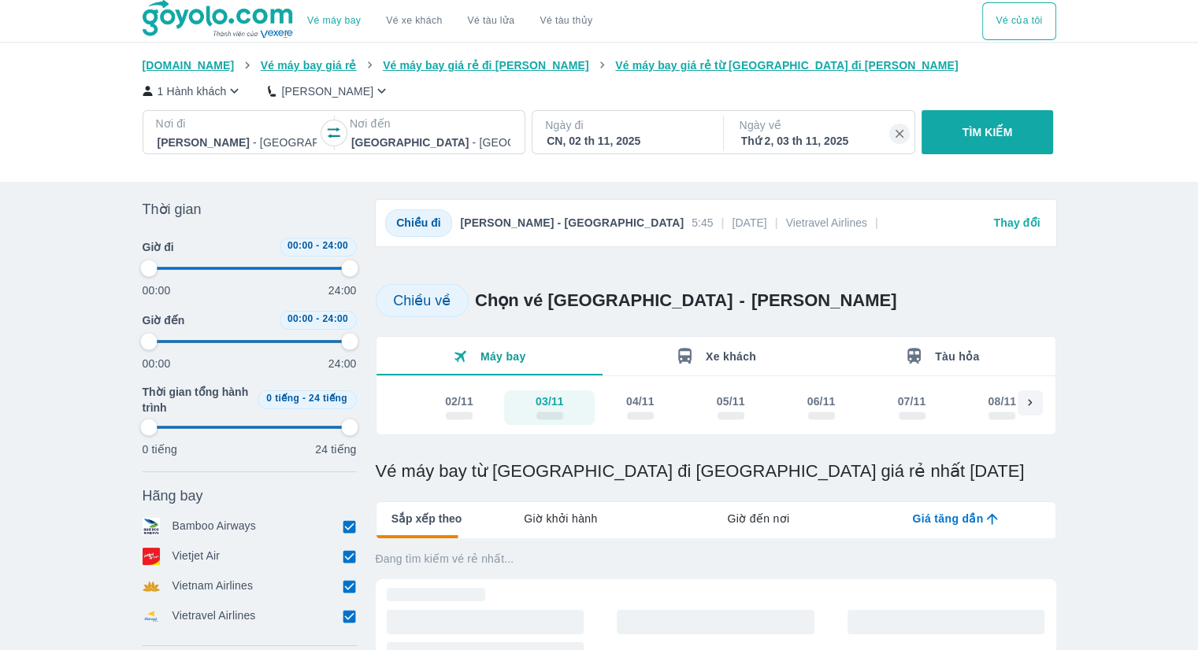
type input "97.9166666666667"
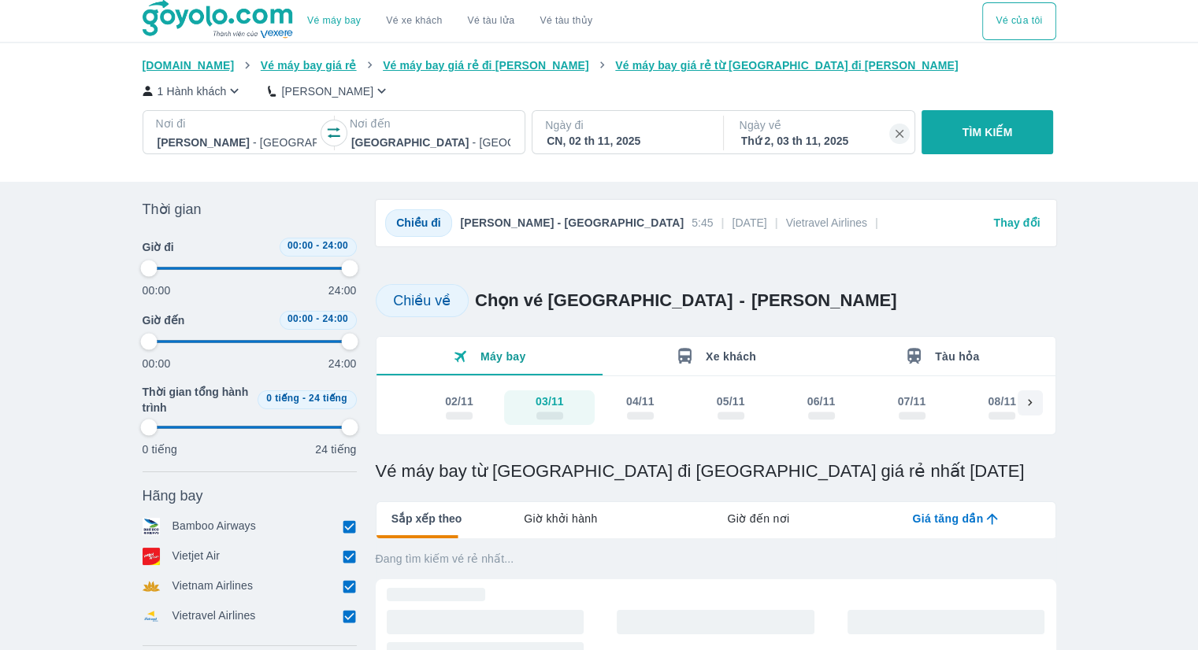
type input "97.9166666666667"
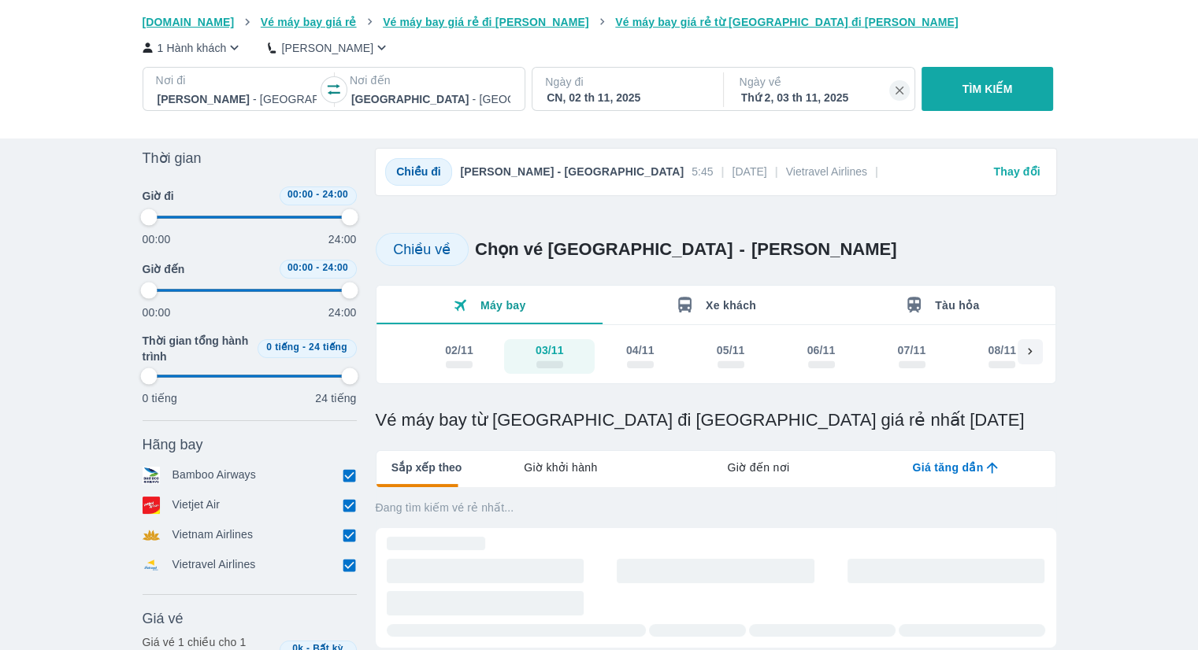
scroll to position [79, 0]
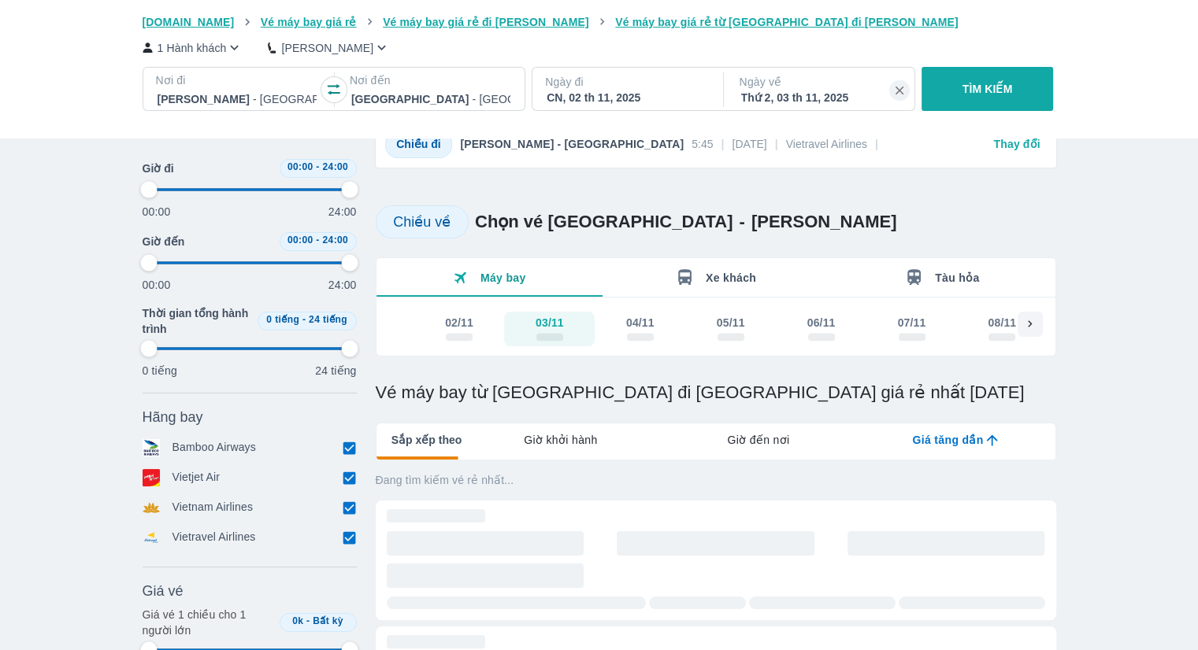
type input "97.9166666666667"
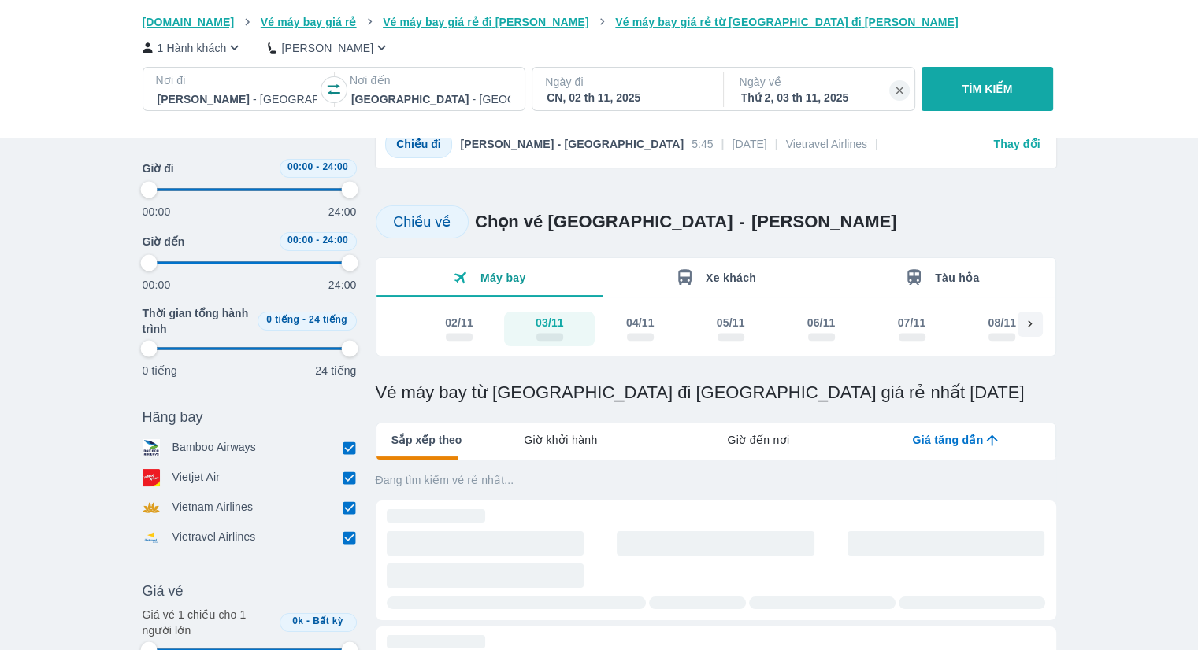
type input "97.9166666666667"
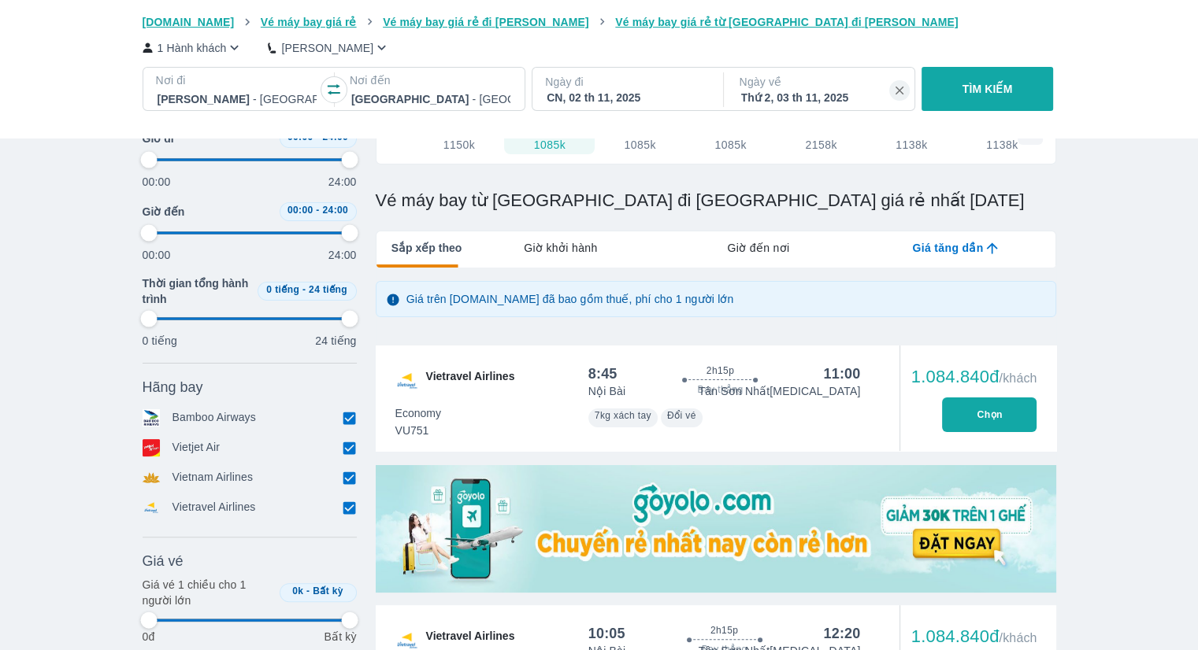
scroll to position [315, 0]
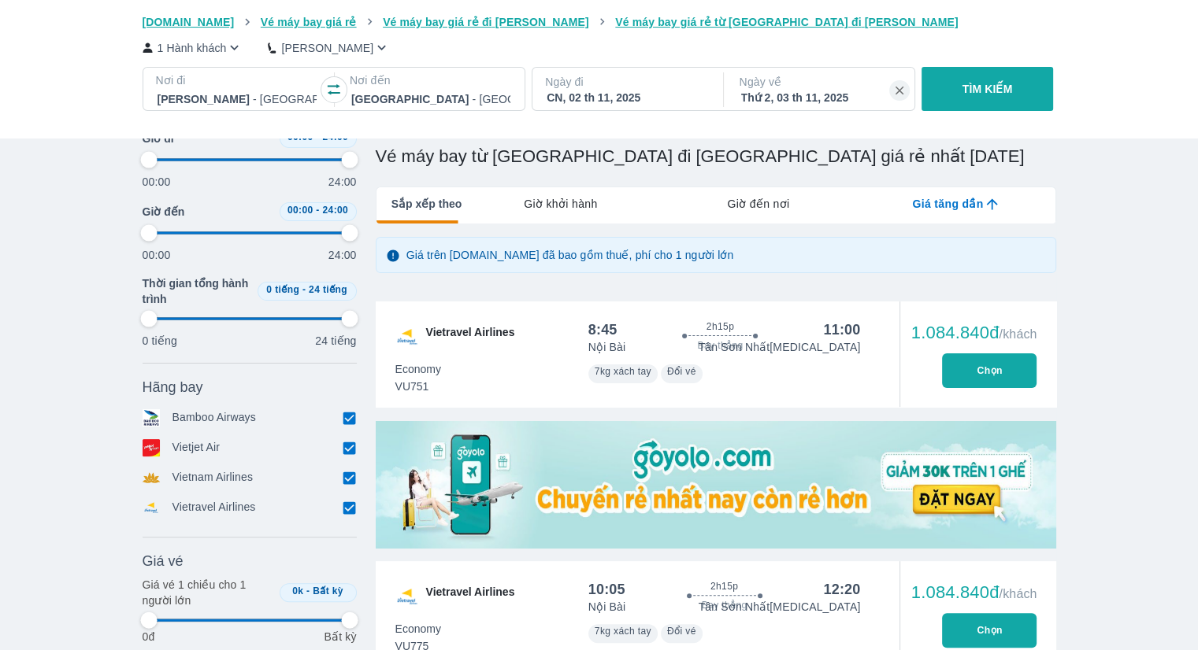
type input "97.9166666666667"
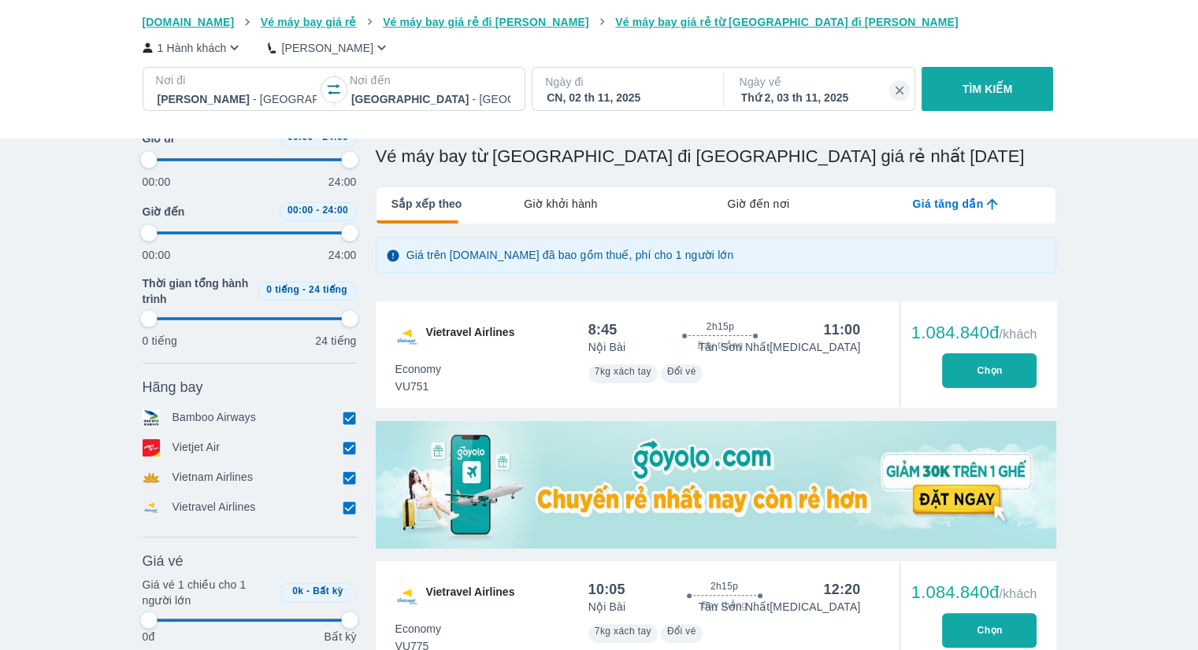
type input "97.9166666666667"
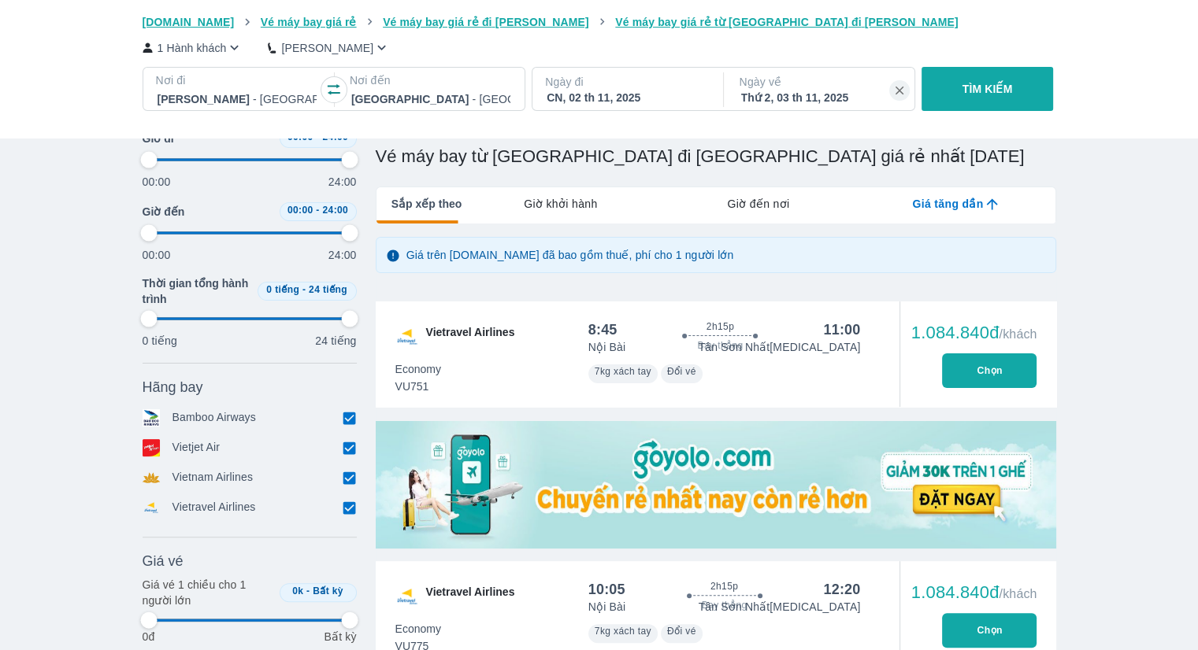
type input "97.9166666666667"
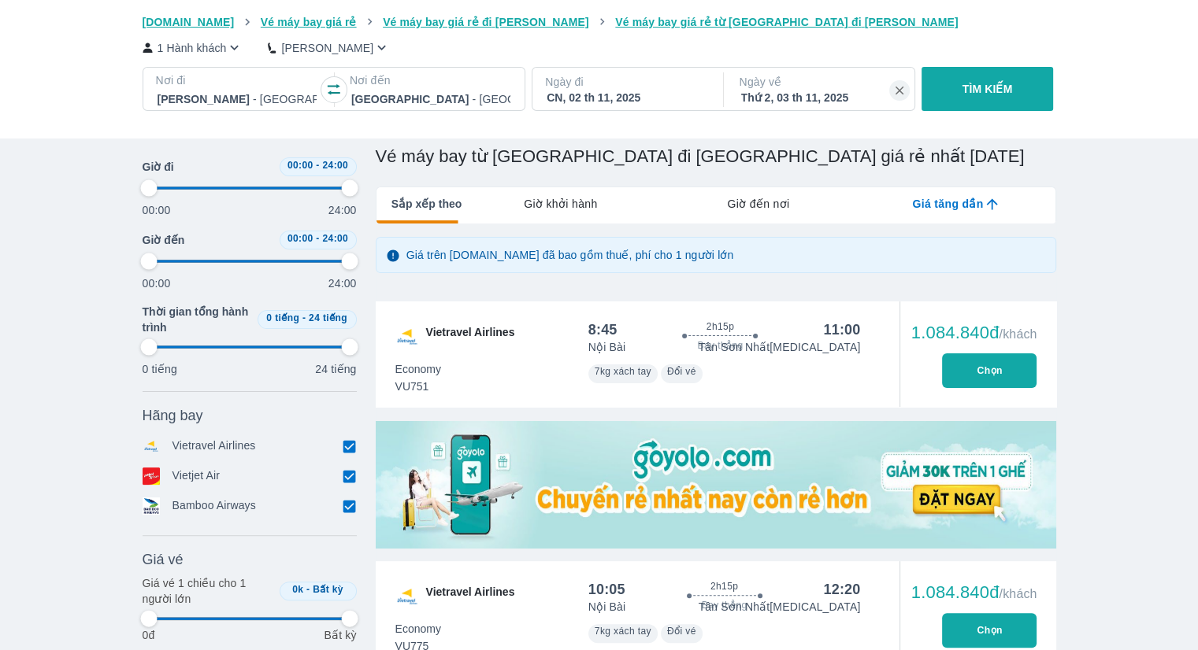
type input "97.9166666666667"
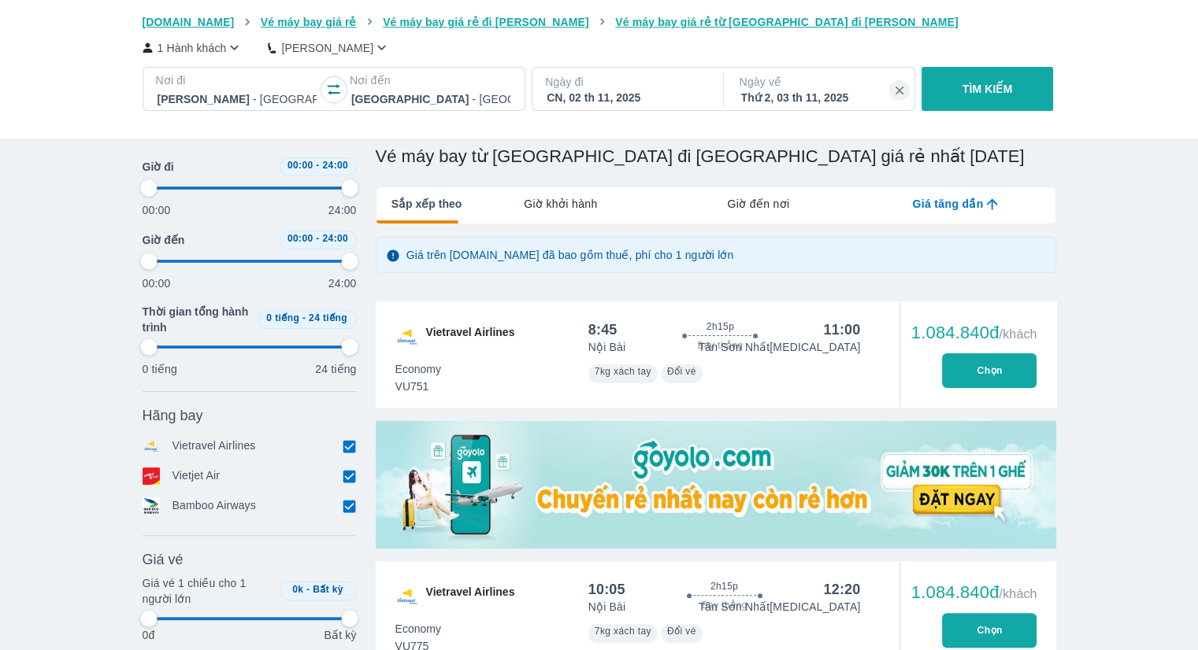
type input "97.9166666666667"
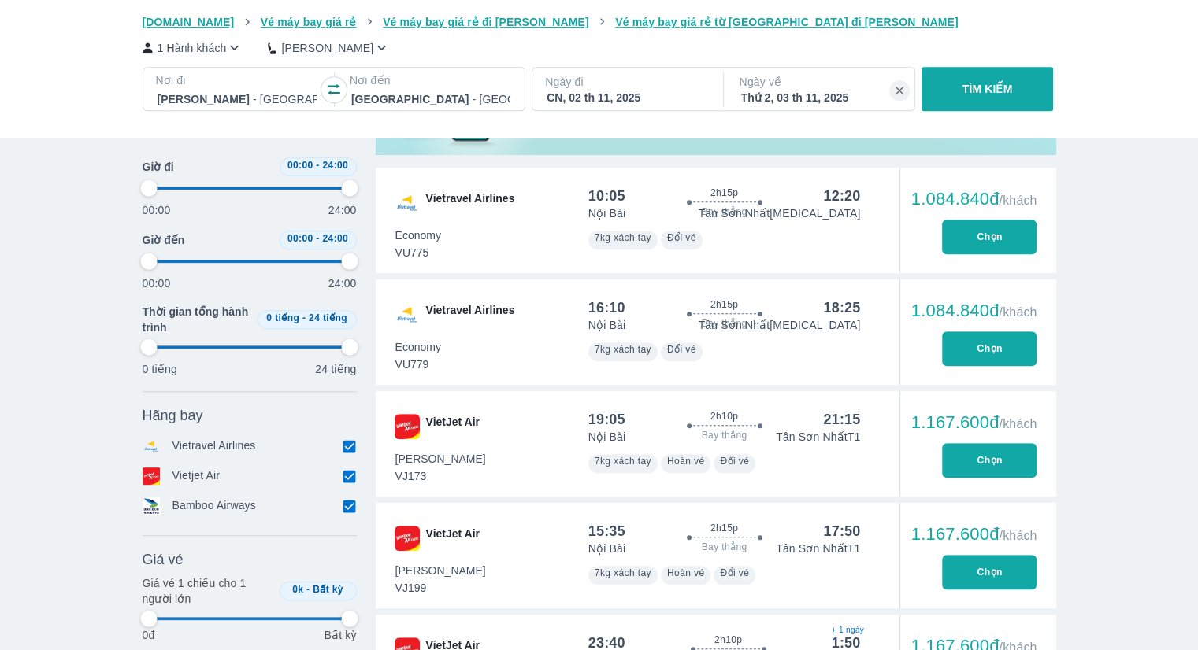
type input "97.9166666666667"
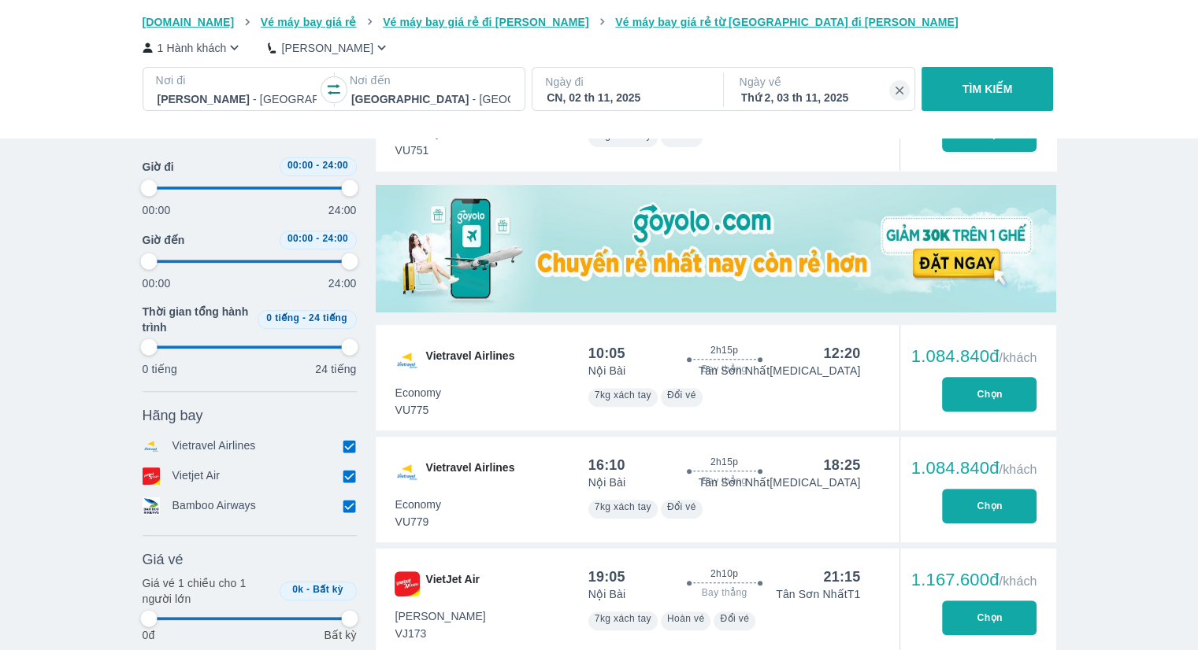
type input "97.9166666666667"
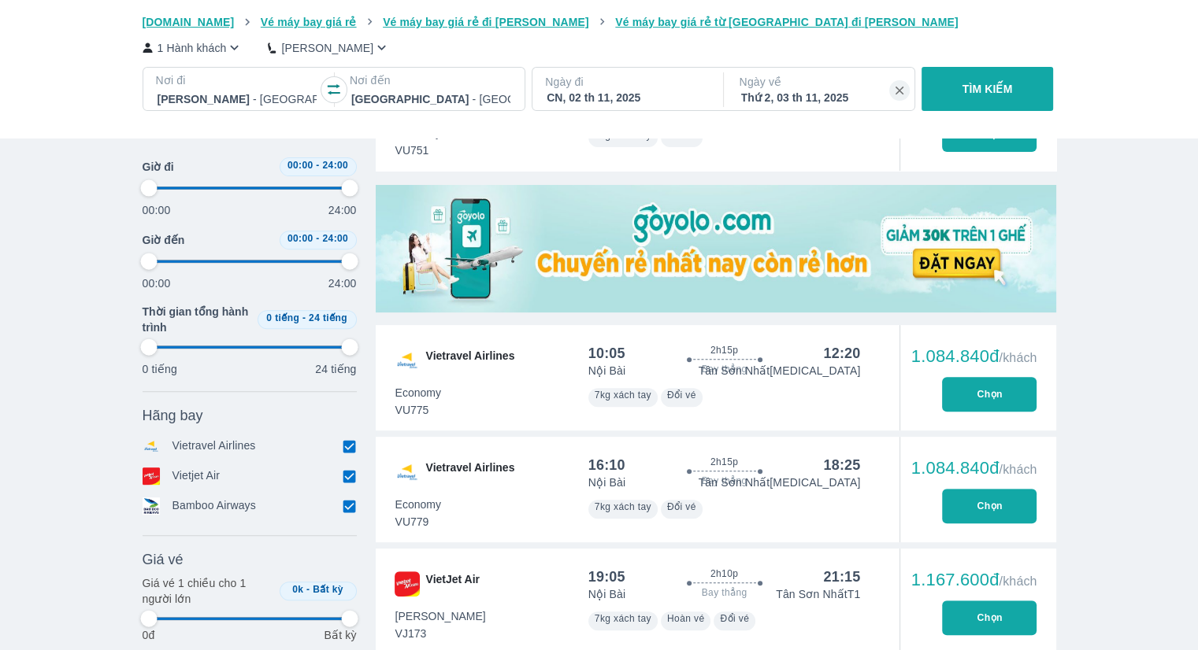
type input "97.9166666666667"
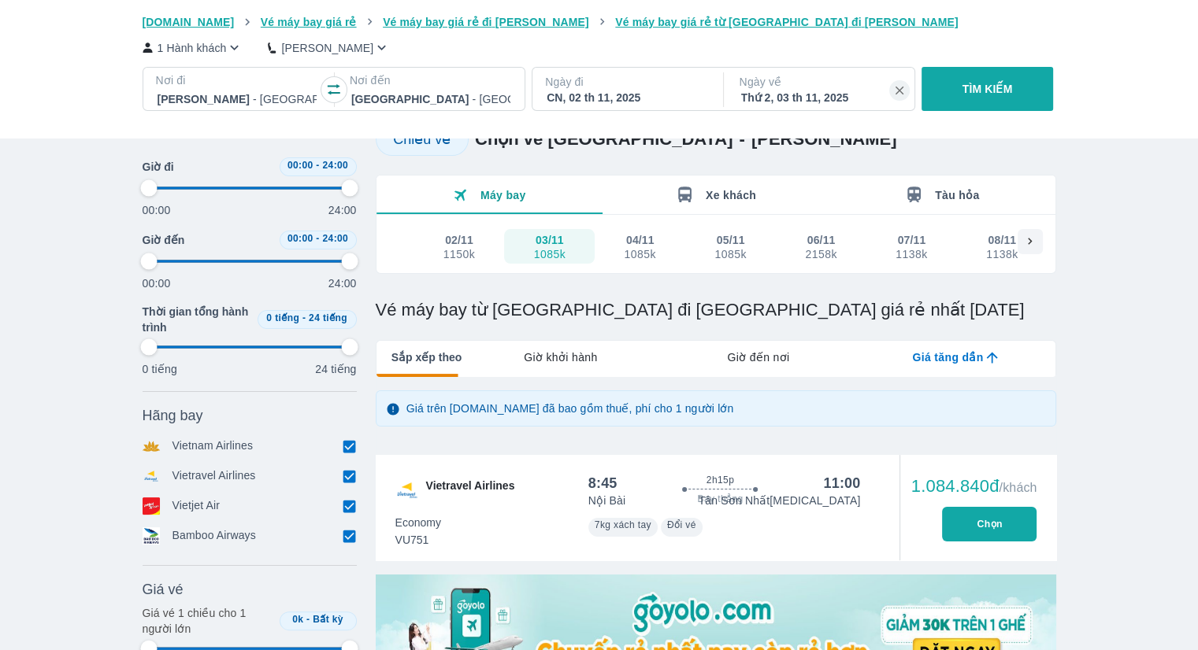
scroll to position [79, 0]
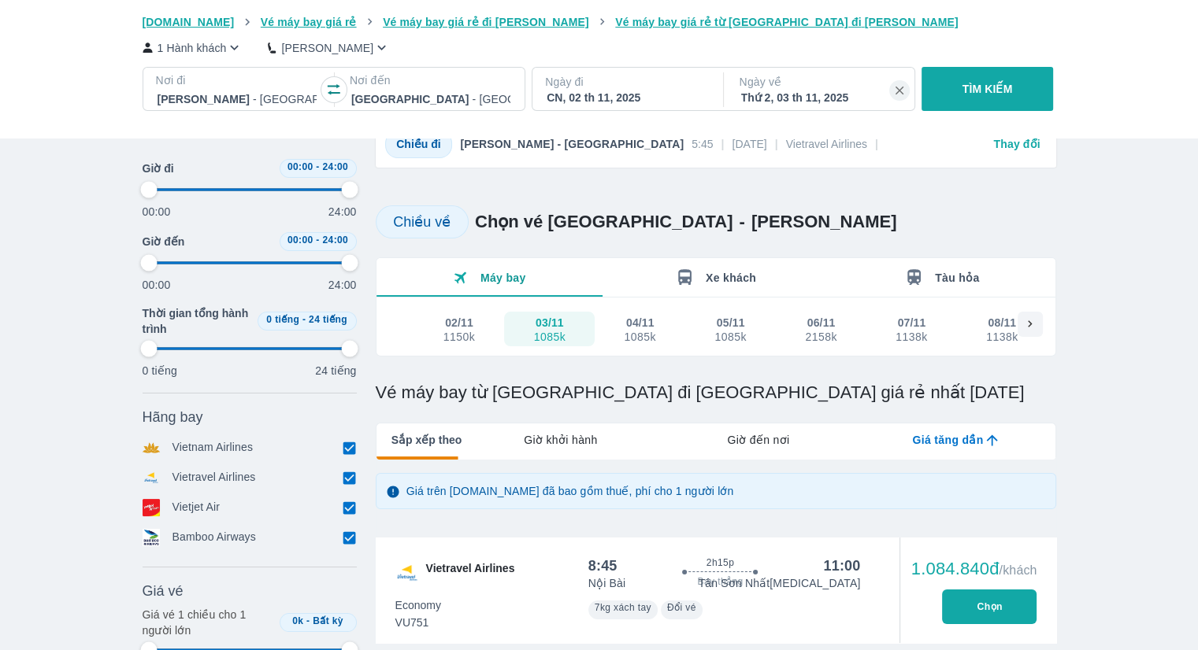
type input "97.9166666666667"
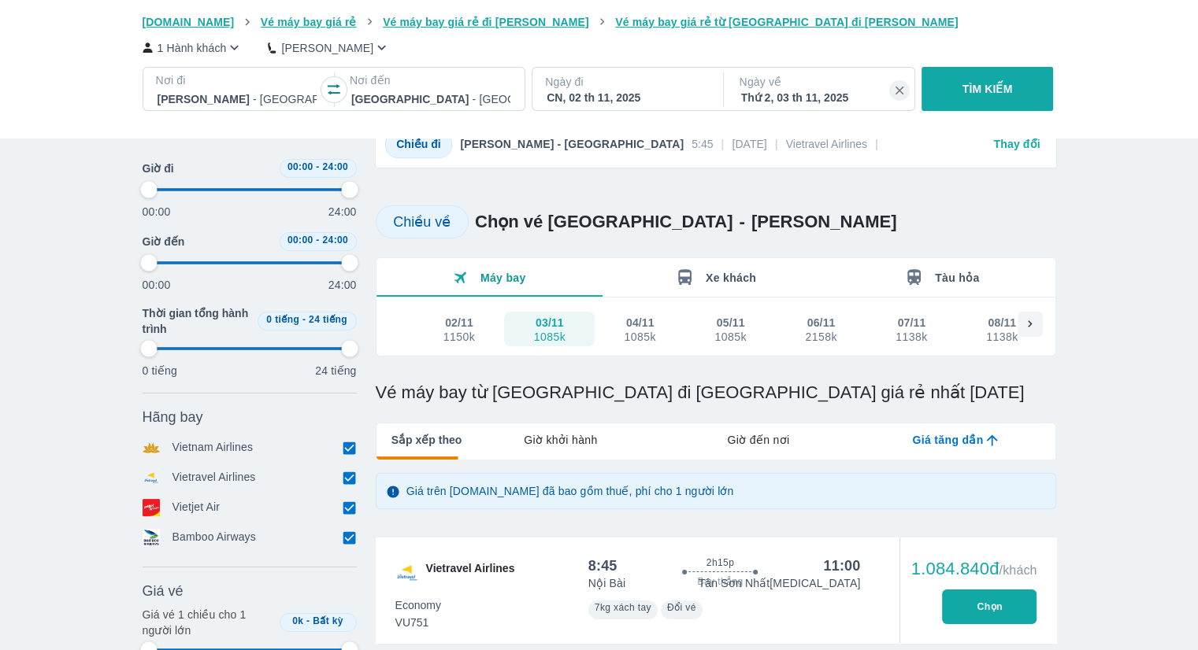
type input "97.9166666666667"
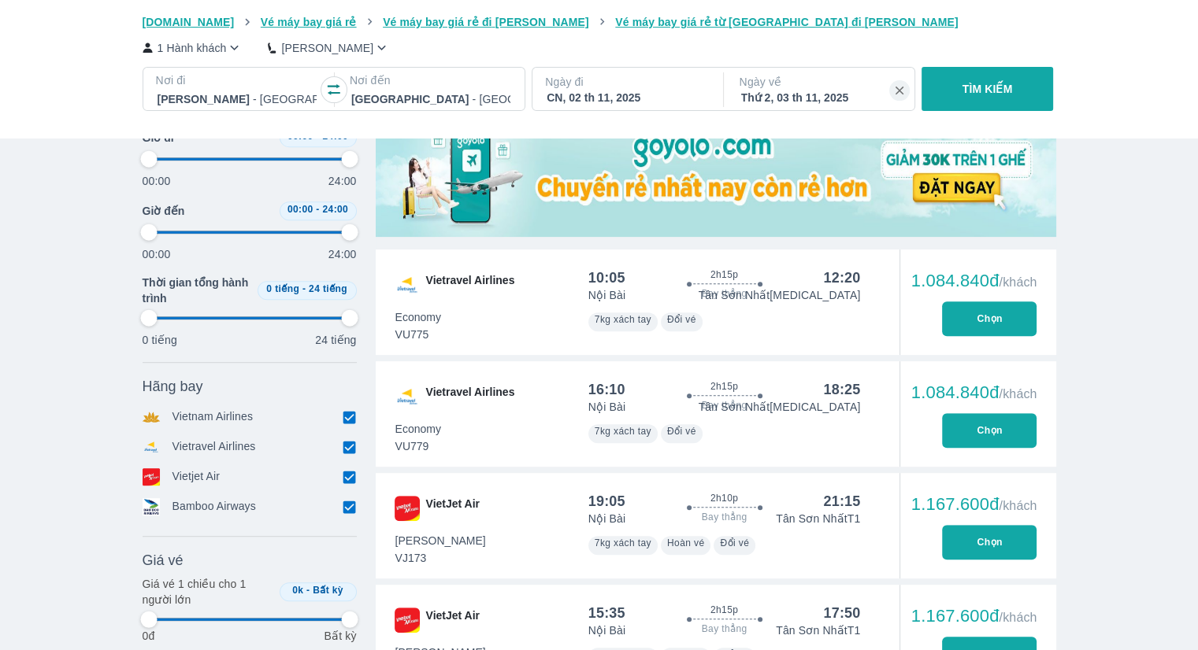
scroll to position [630, 0]
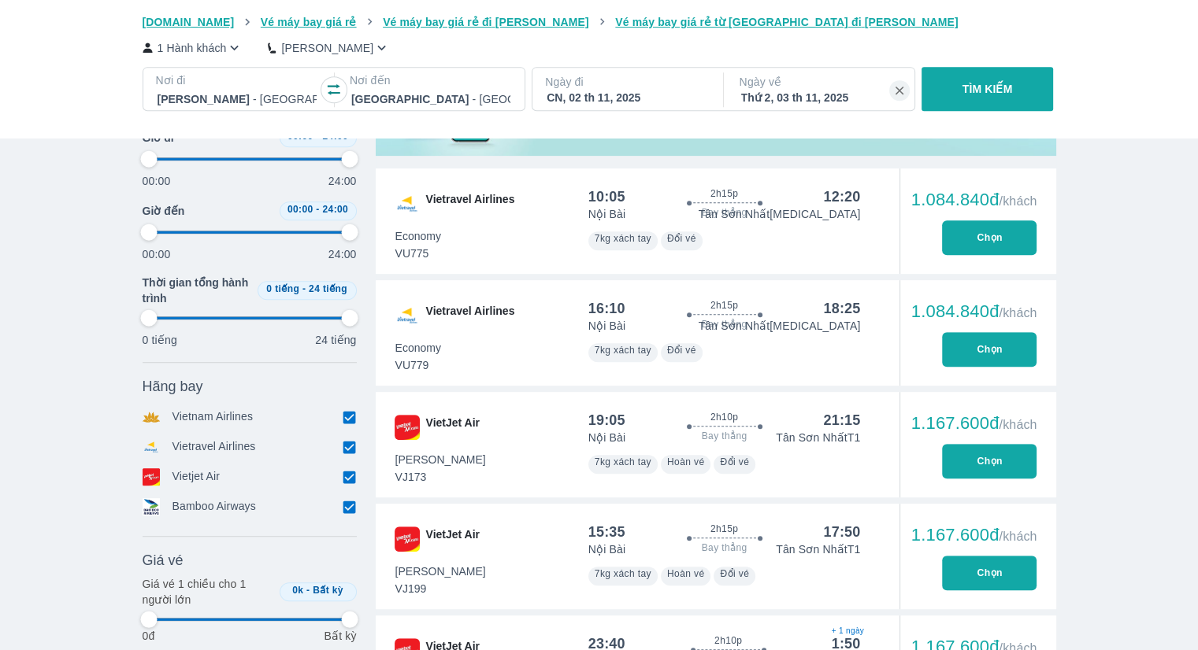
type input "97.9166666666667"
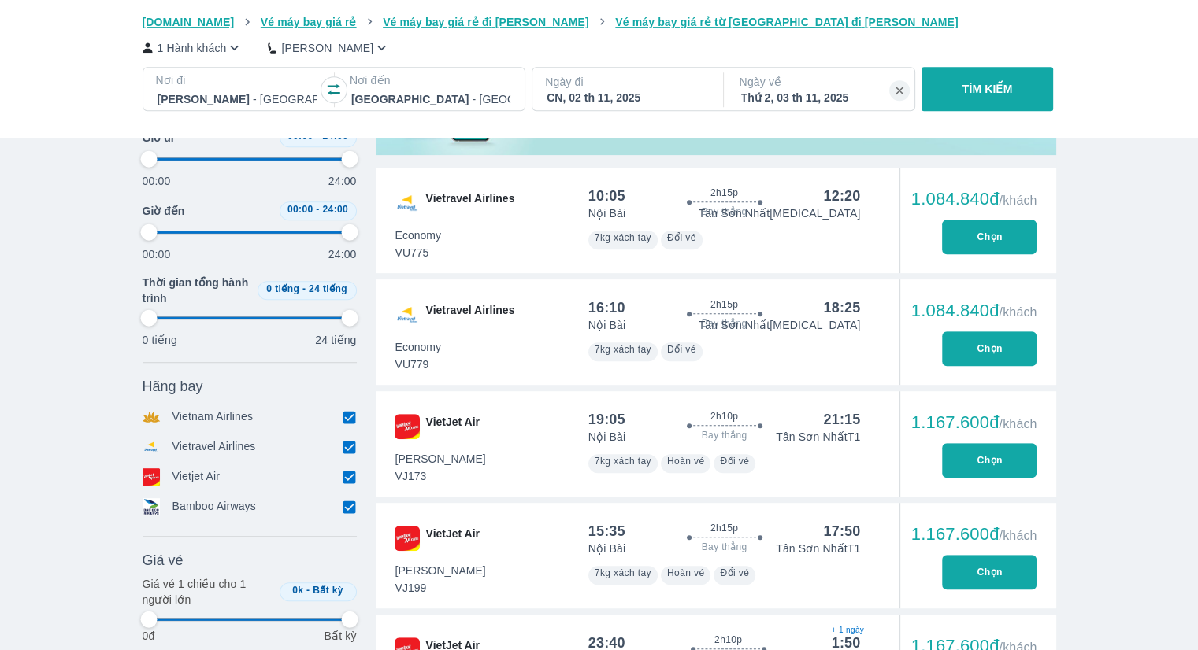
type input "97.9166666666667"
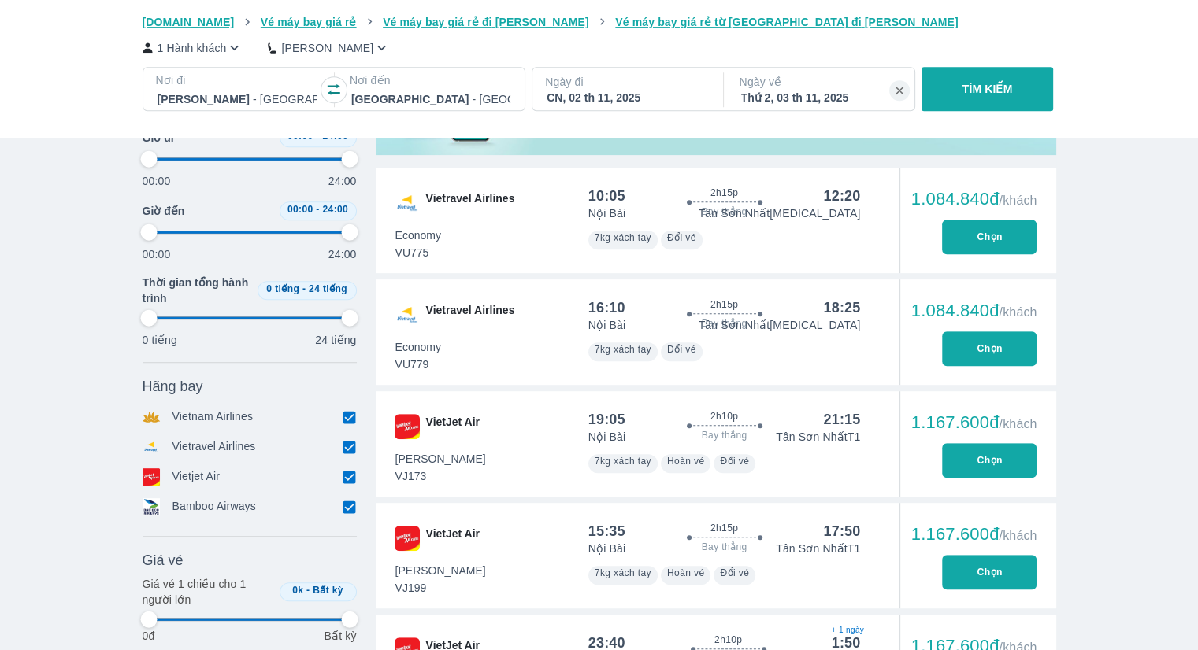
type input "97.9166666666667"
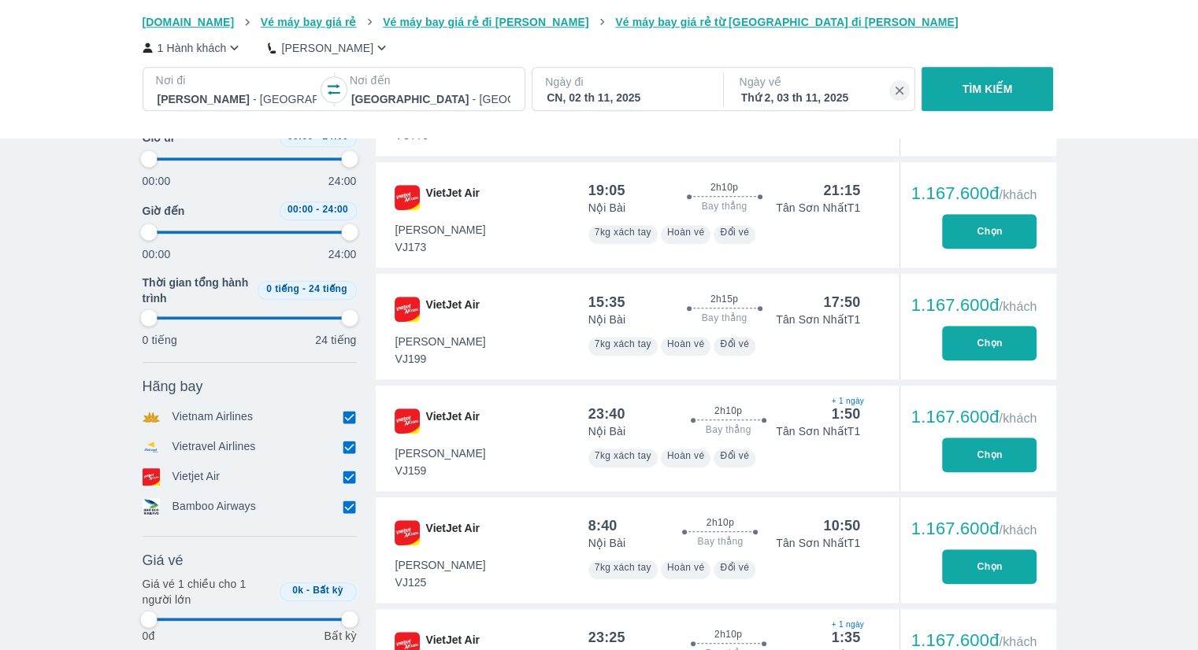
scroll to position [945, 0]
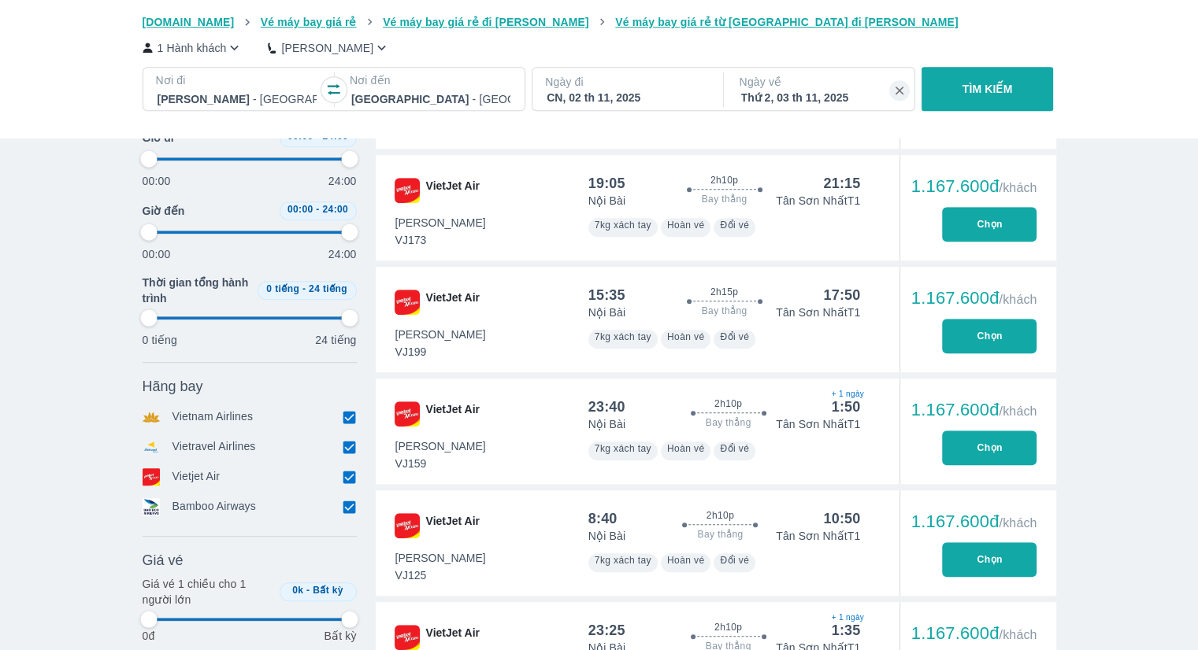
type input "97.9166666666667"
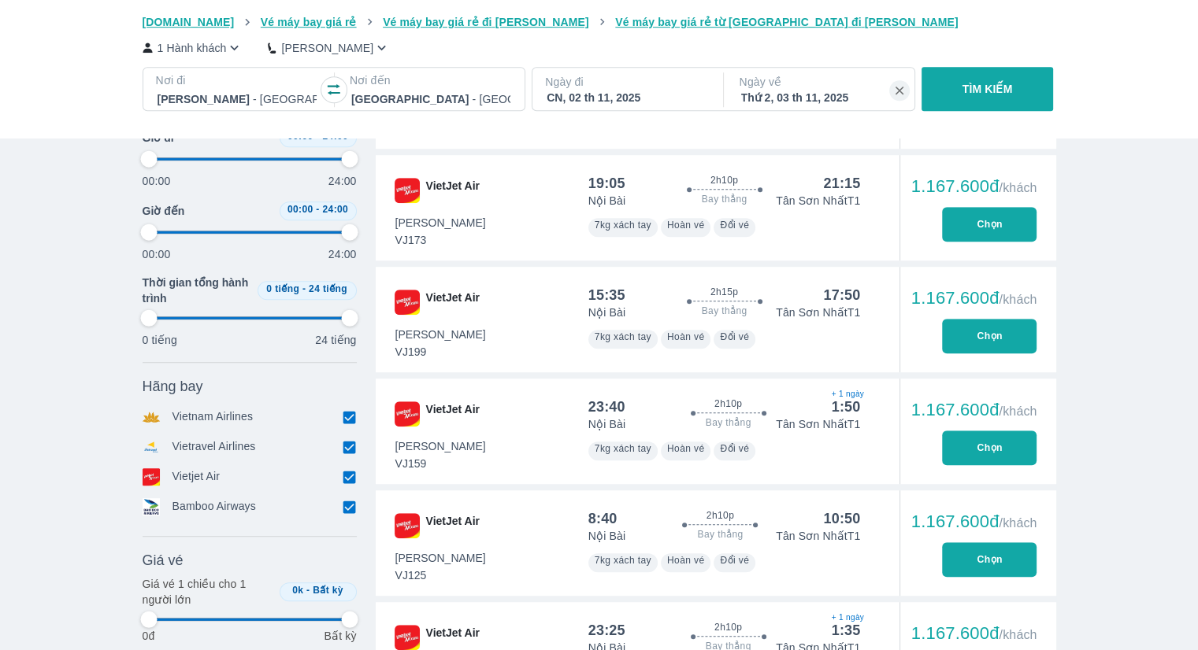
type input "97.9166666666667"
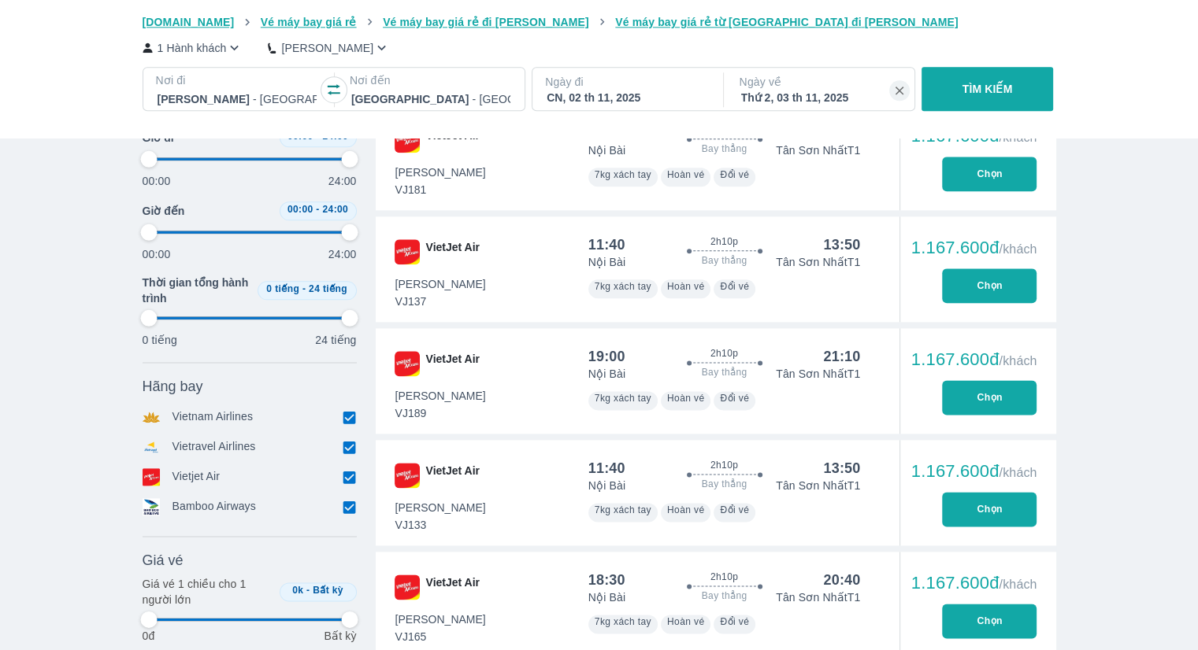
type input "97.9166666666667"
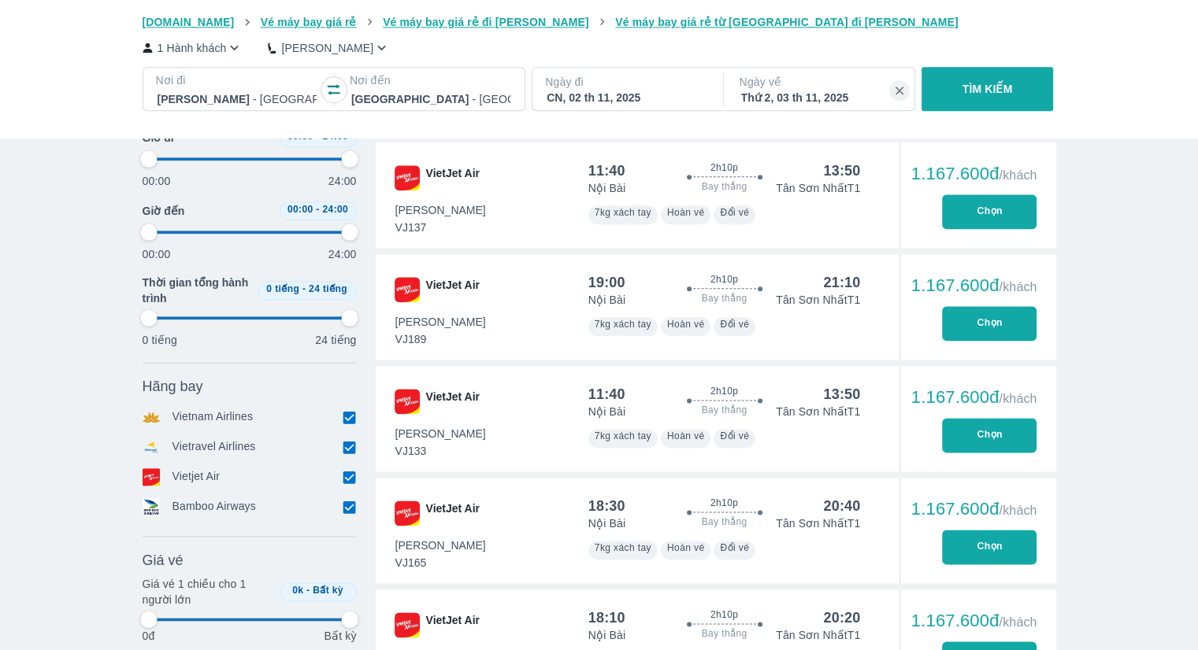
type input "97.9166666666667"
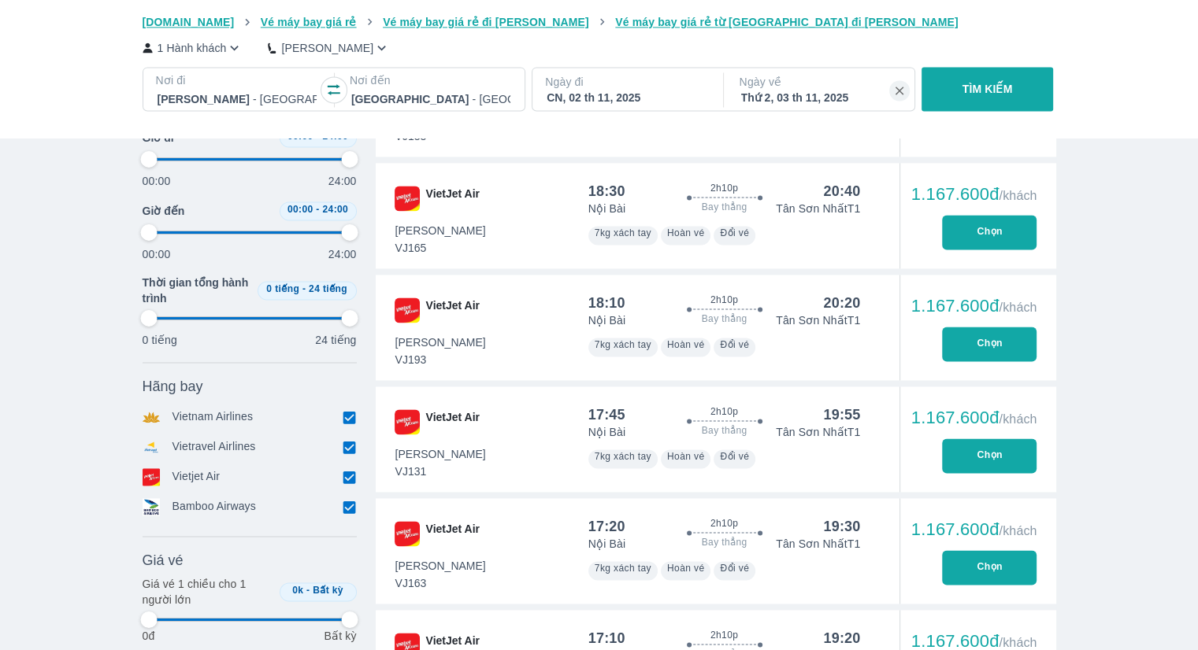
type input "97.9166666666667"
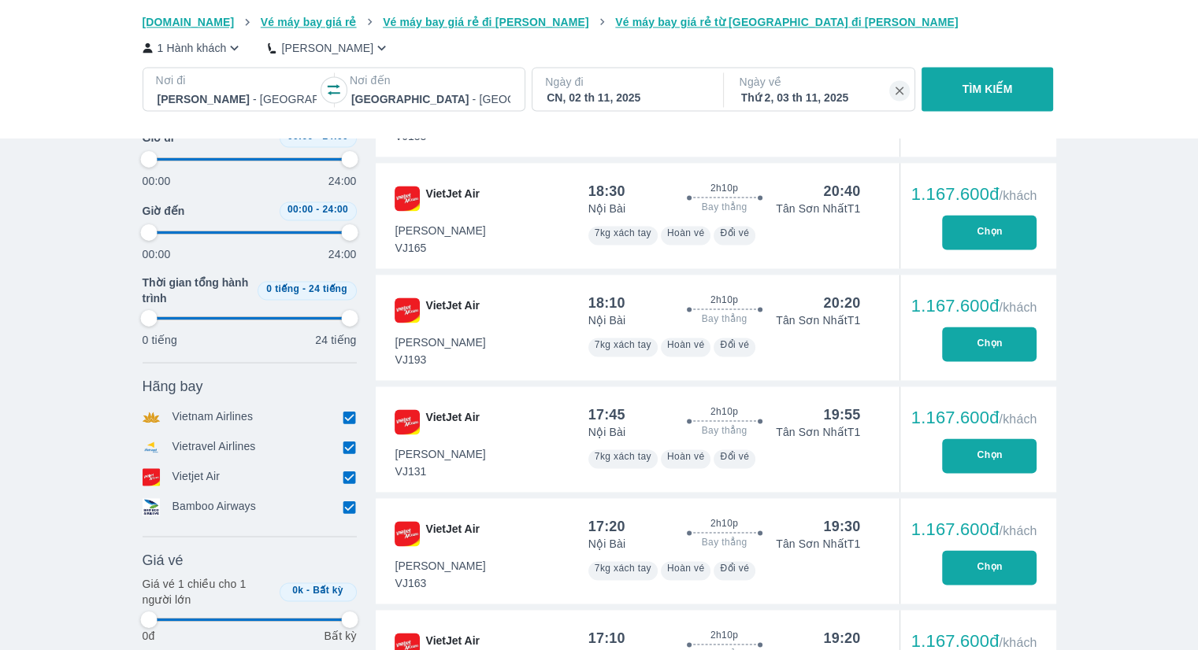
type input "97.9166666666667"
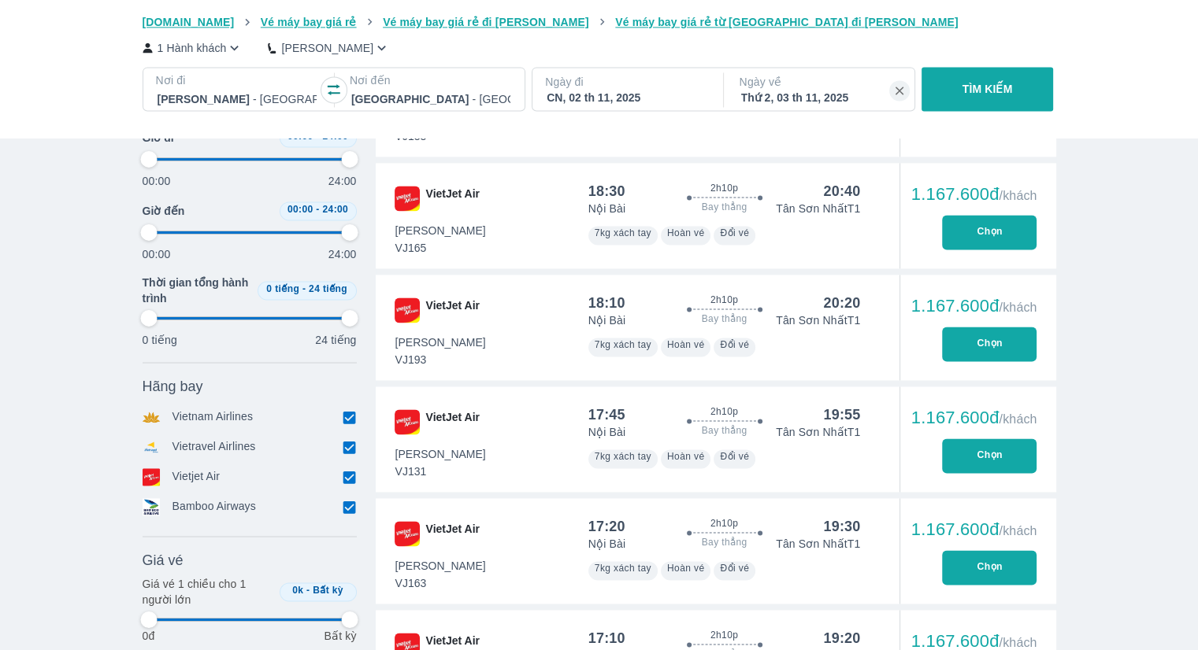
type input "97.9166666666667"
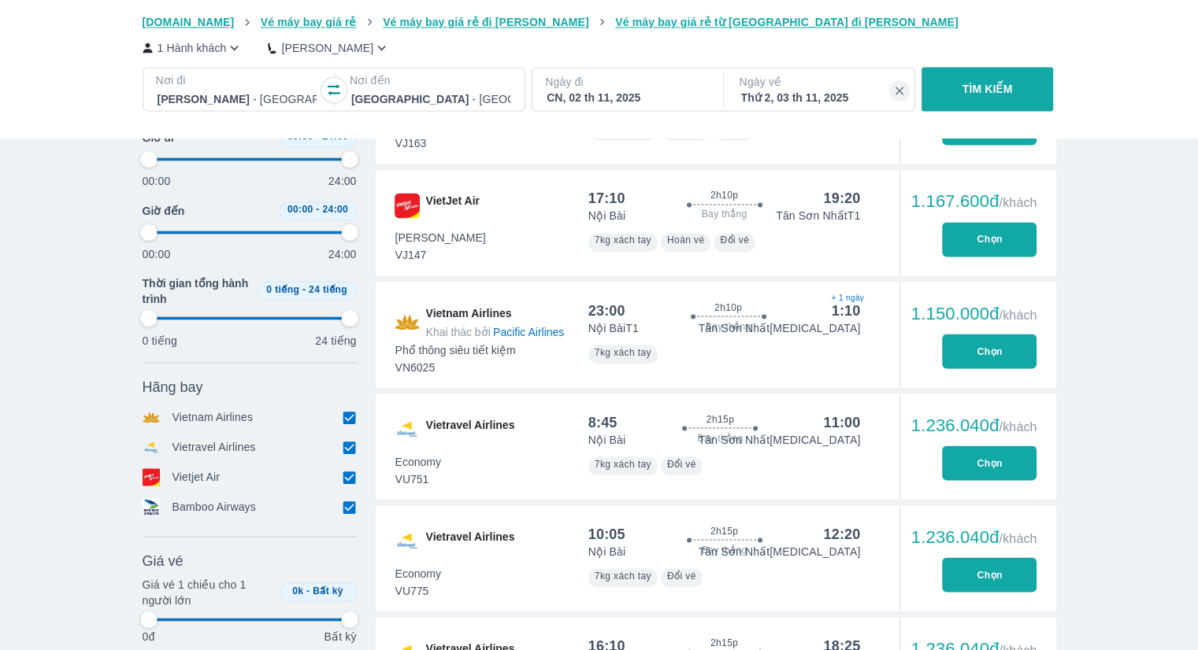
scroll to position [2756, 0]
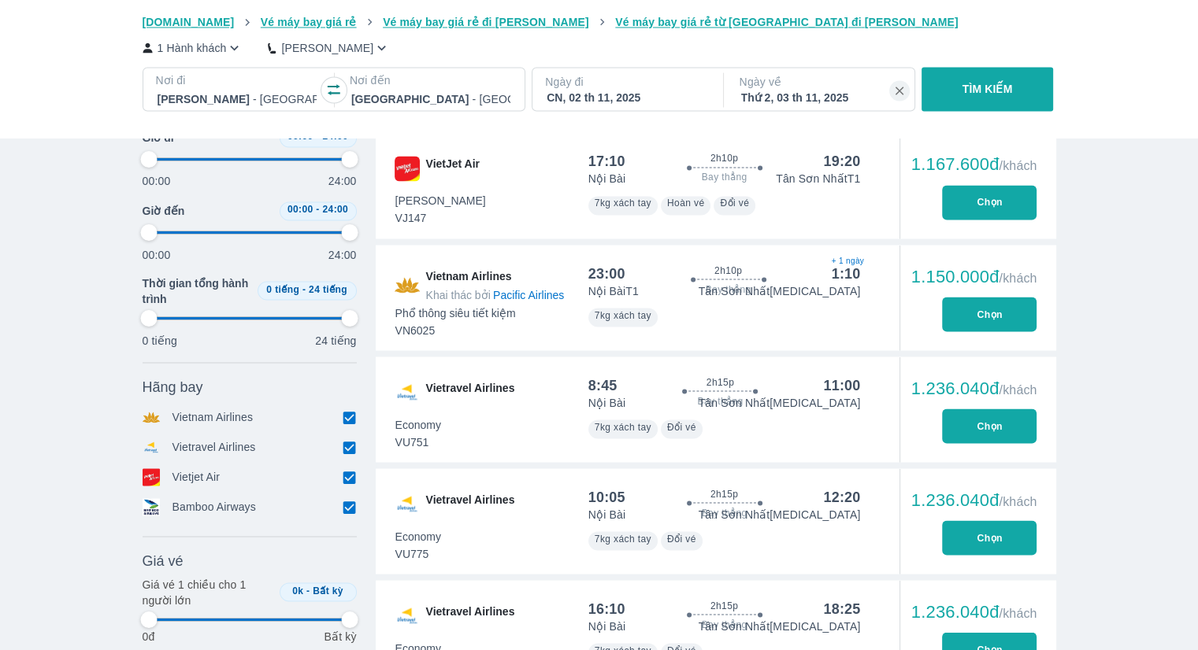
type input "97.9166666666667"
